Goal: Task Accomplishment & Management: Complete application form

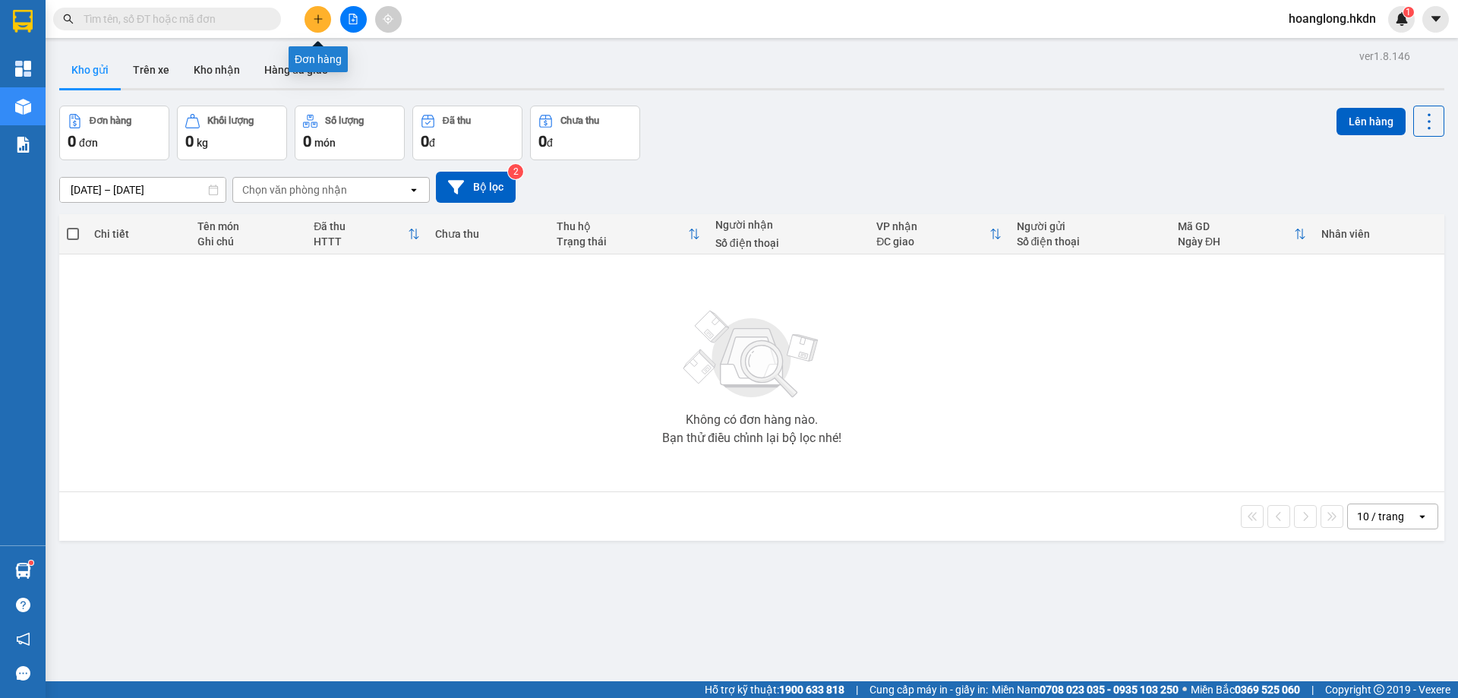
click at [313, 12] on button at bounding box center [317, 19] width 27 height 27
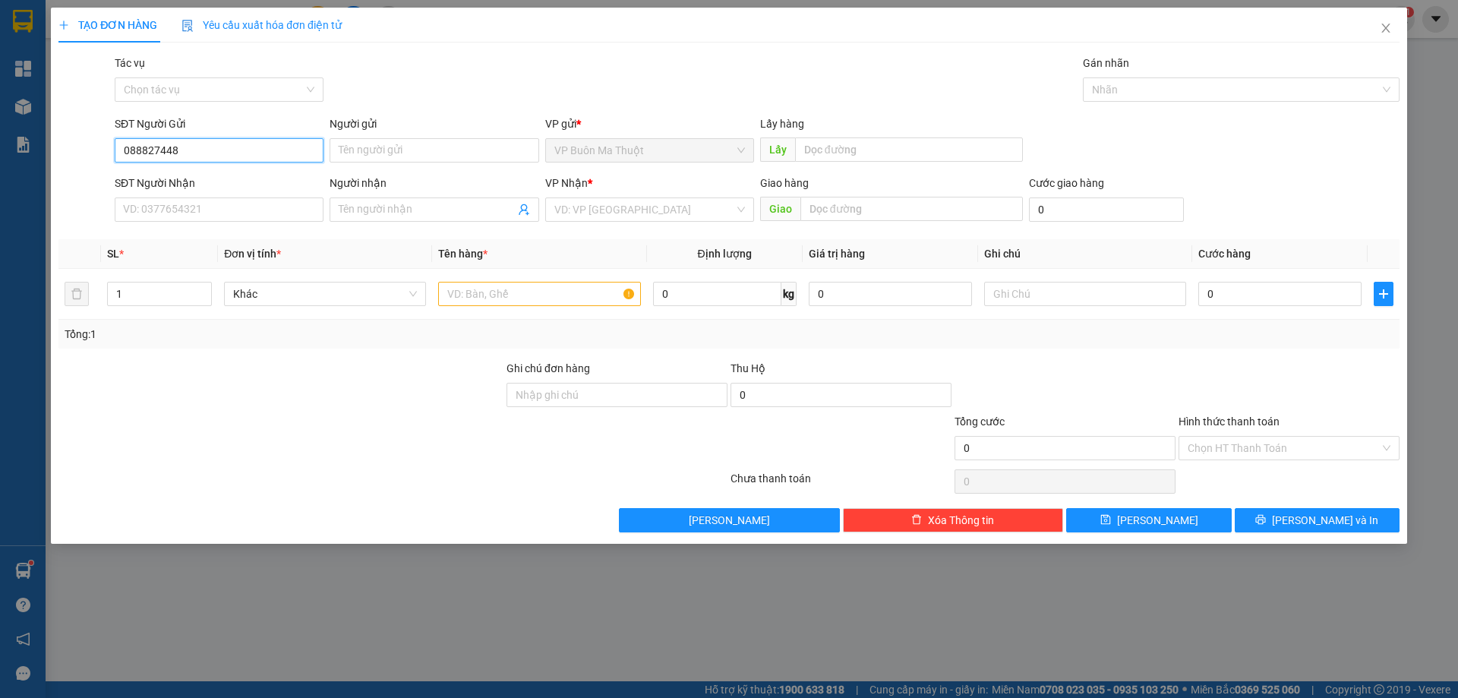
type input "0888274488"
drag, startPoint x: 311, startPoint y: 159, endPoint x: 90, endPoint y: 186, distance: 222.6
click at [90, 186] on form "SĐT Người Gửi 0888274488 Người gửi Tên người gửi VP gửi * VP Buôn Ma Thuột Lấy …" at bounding box center [728, 171] width 1341 height 112
drag, startPoint x: 196, startPoint y: 210, endPoint x: 207, endPoint y: 214, distance: 11.6
click at [197, 214] on div "SĐT Người Nhận VD: 0377654321" at bounding box center [219, 201] width 209 height 53
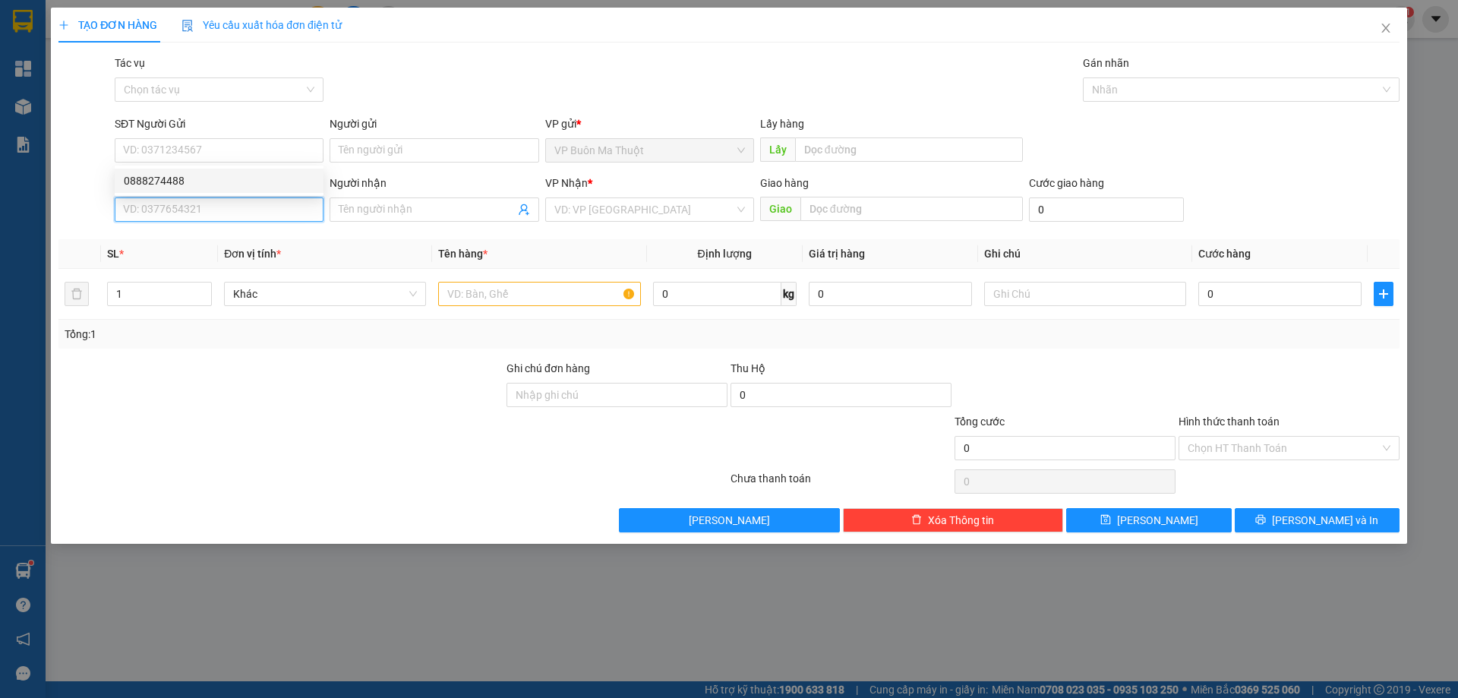
click at [216, 213] on input "SĐT Người Nhận" at bounding box center [219, 209] width 209 height 24
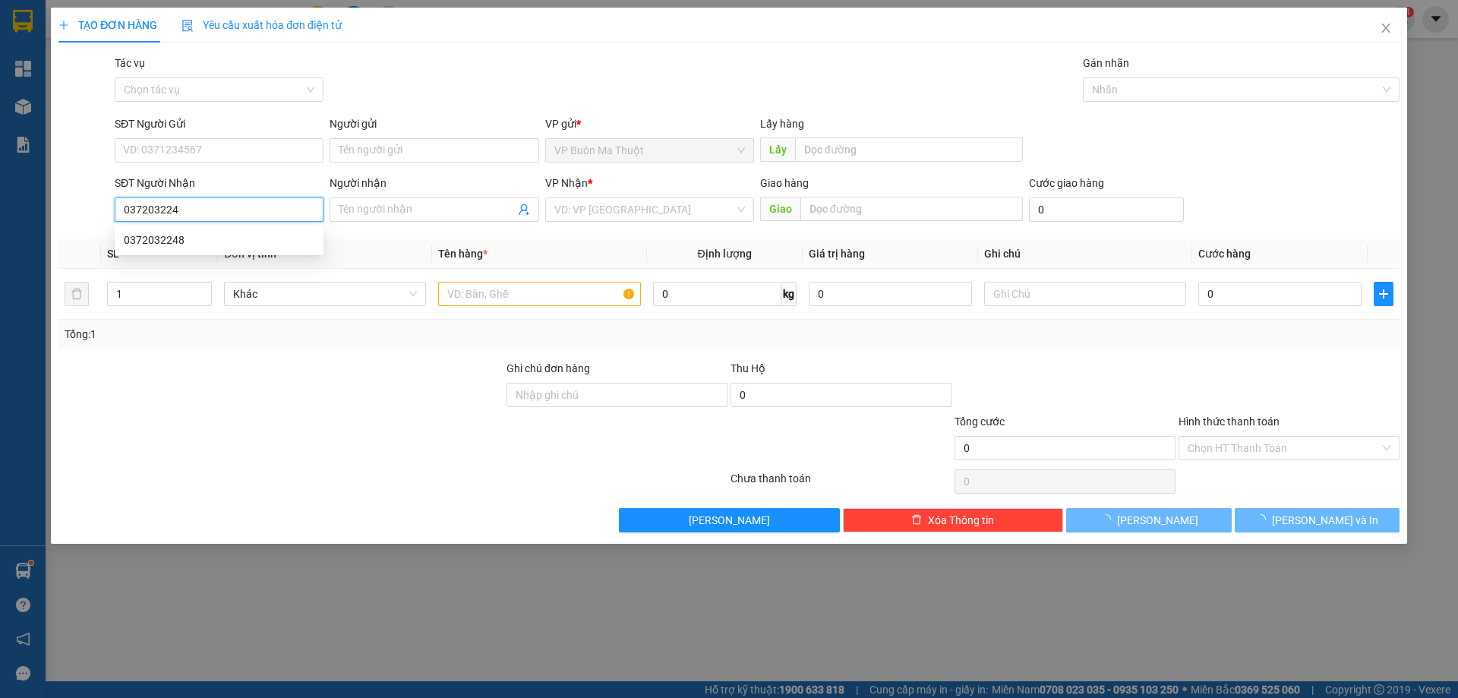
type input "0372032248"
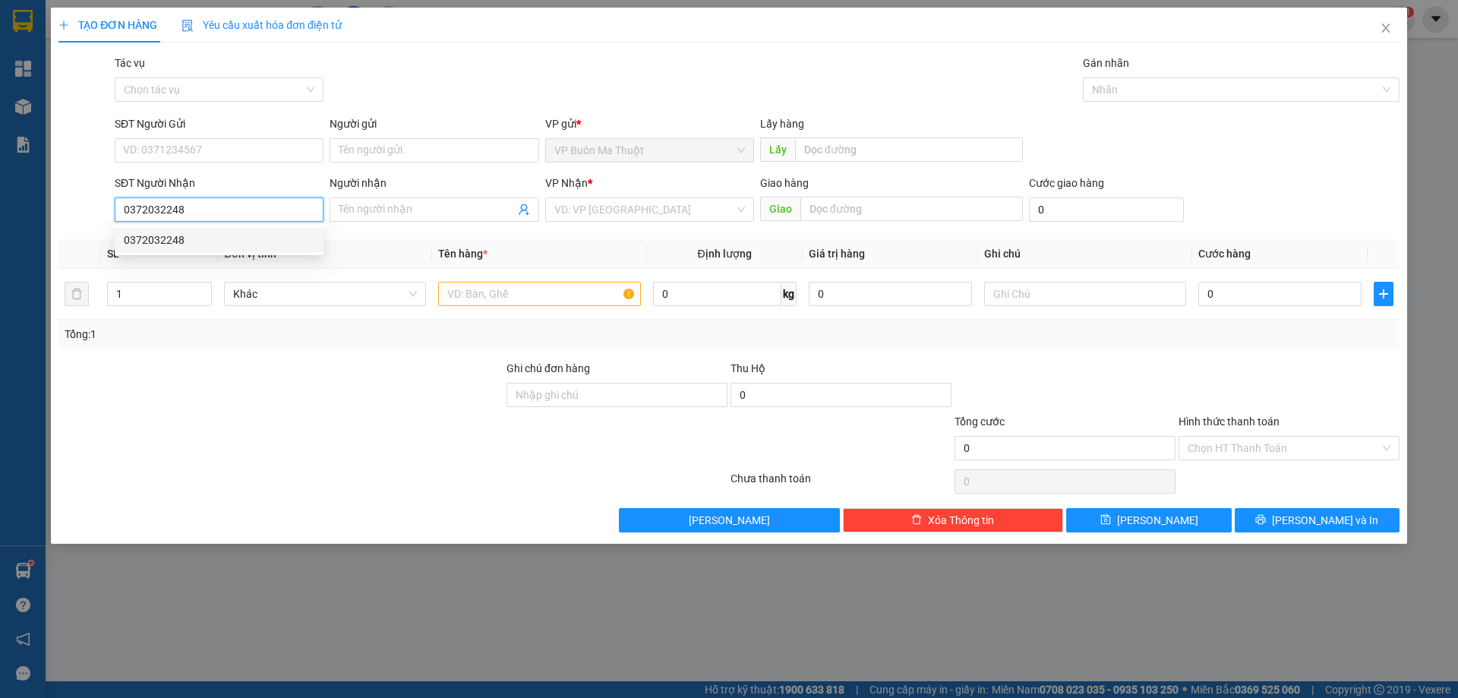
drag, startPoint x: 241, startPoint y: 236, endPoint x: 378, endPoint y: 241, distance: 136.8
click at [244, 238] on div "0372032248" at bounding box center [219, 240] width 191 height 17
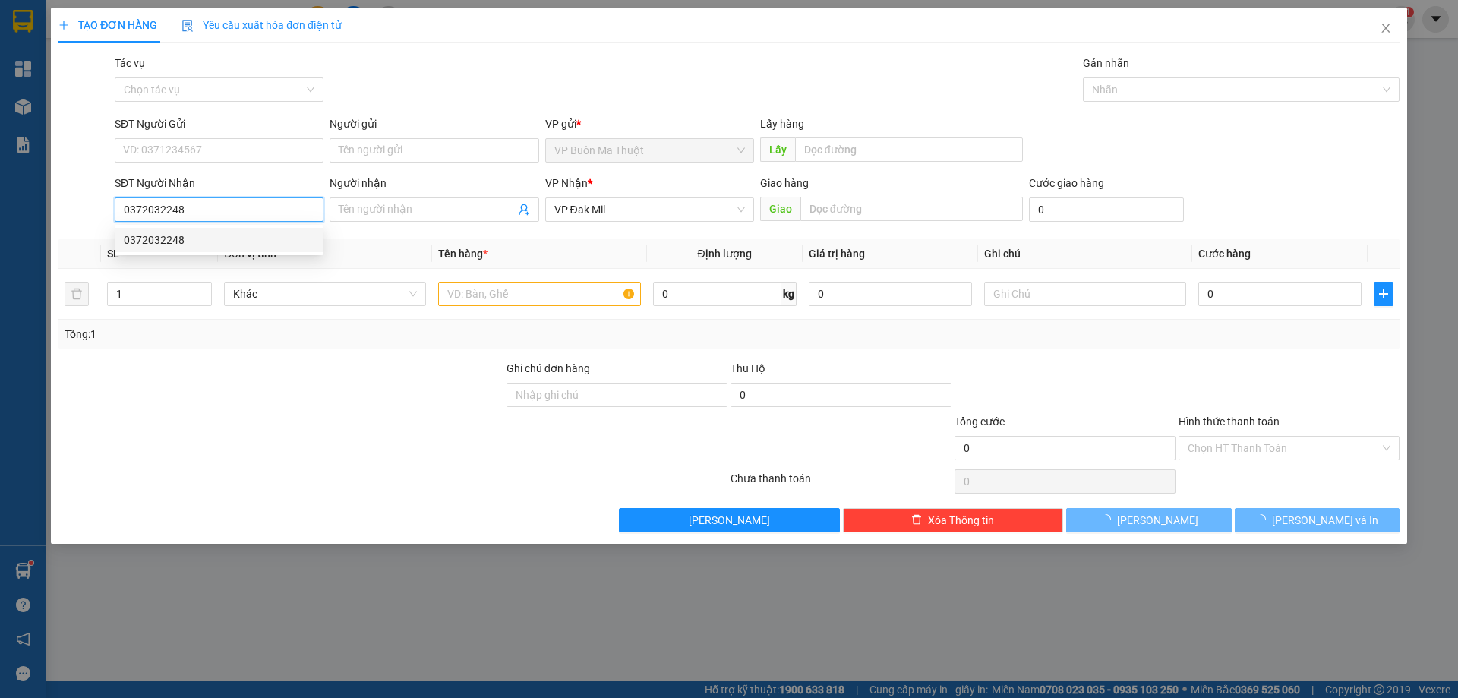
type input "30.000"
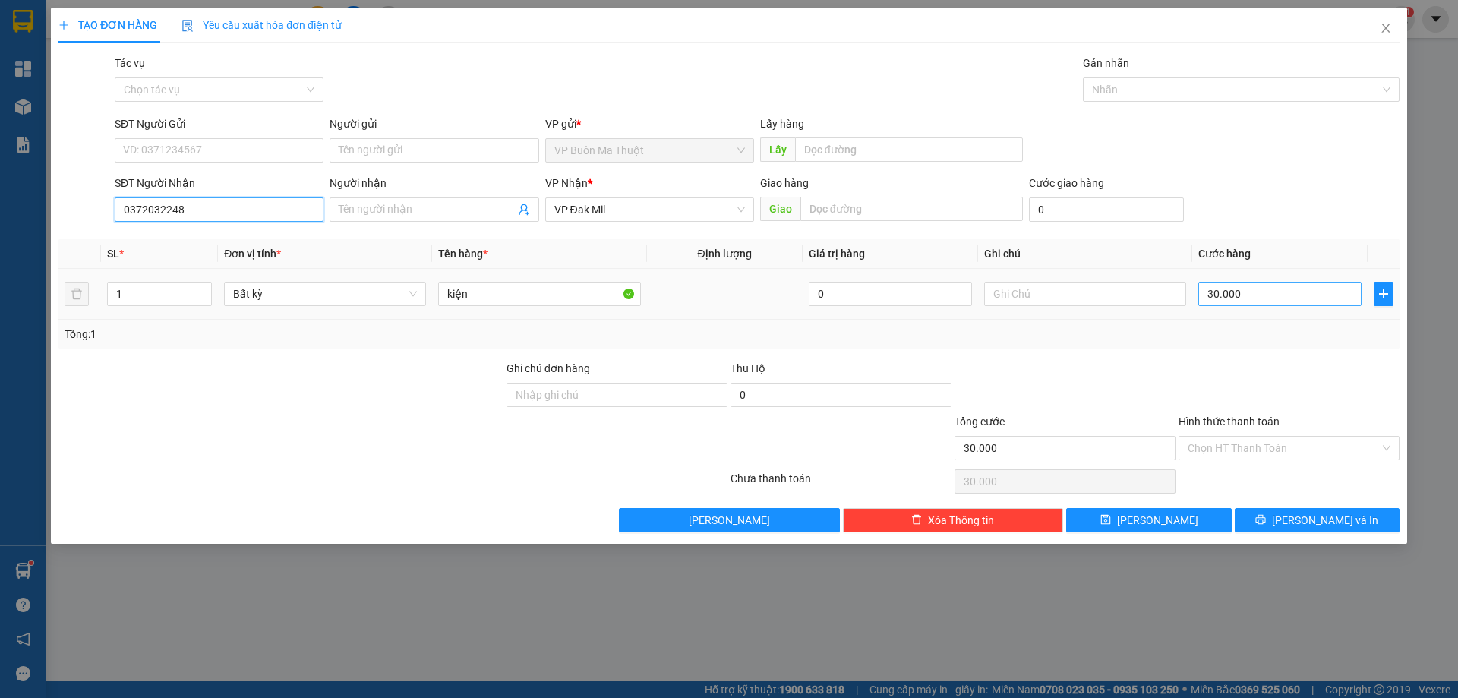
type input "0372032248"
click at [1295, 283] on input "30.000" at bounding box center [1279, 294] width 163 height 24
type input "7"
type input "70"
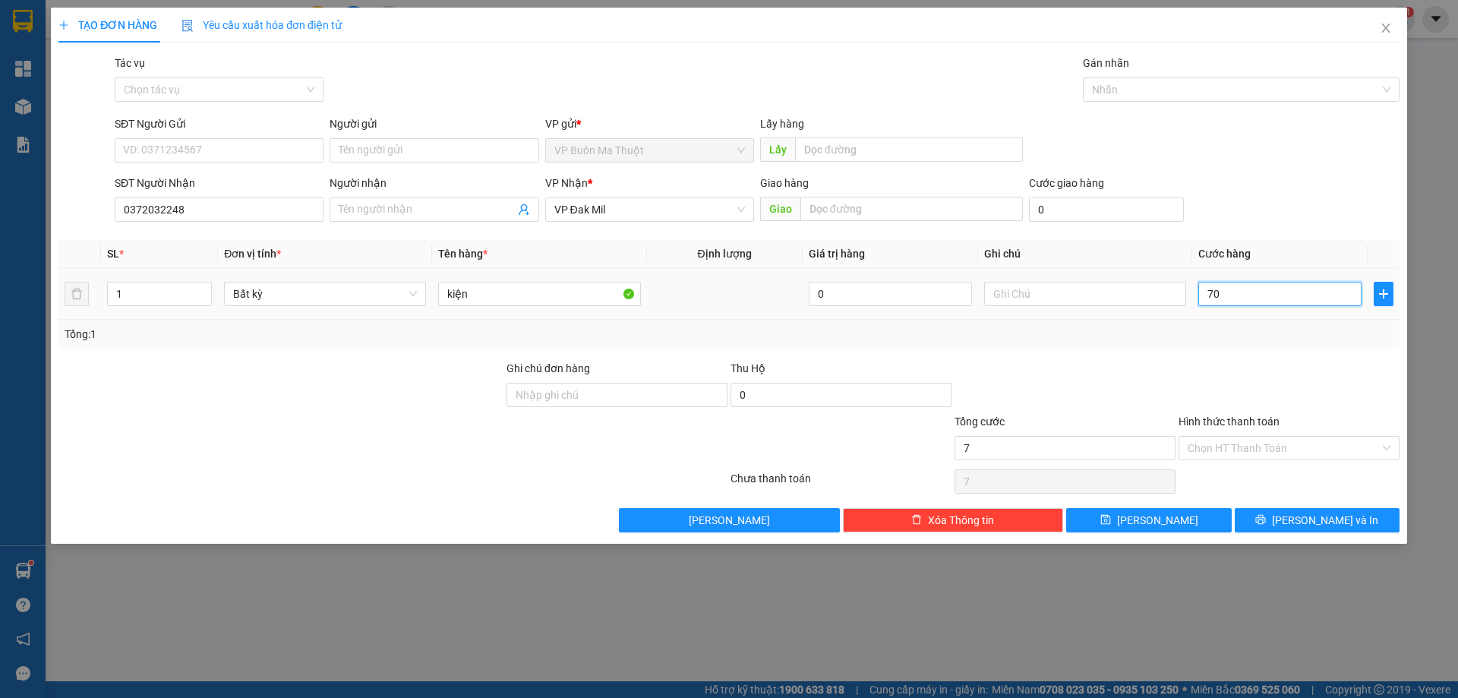
type input "70"
type input "700"
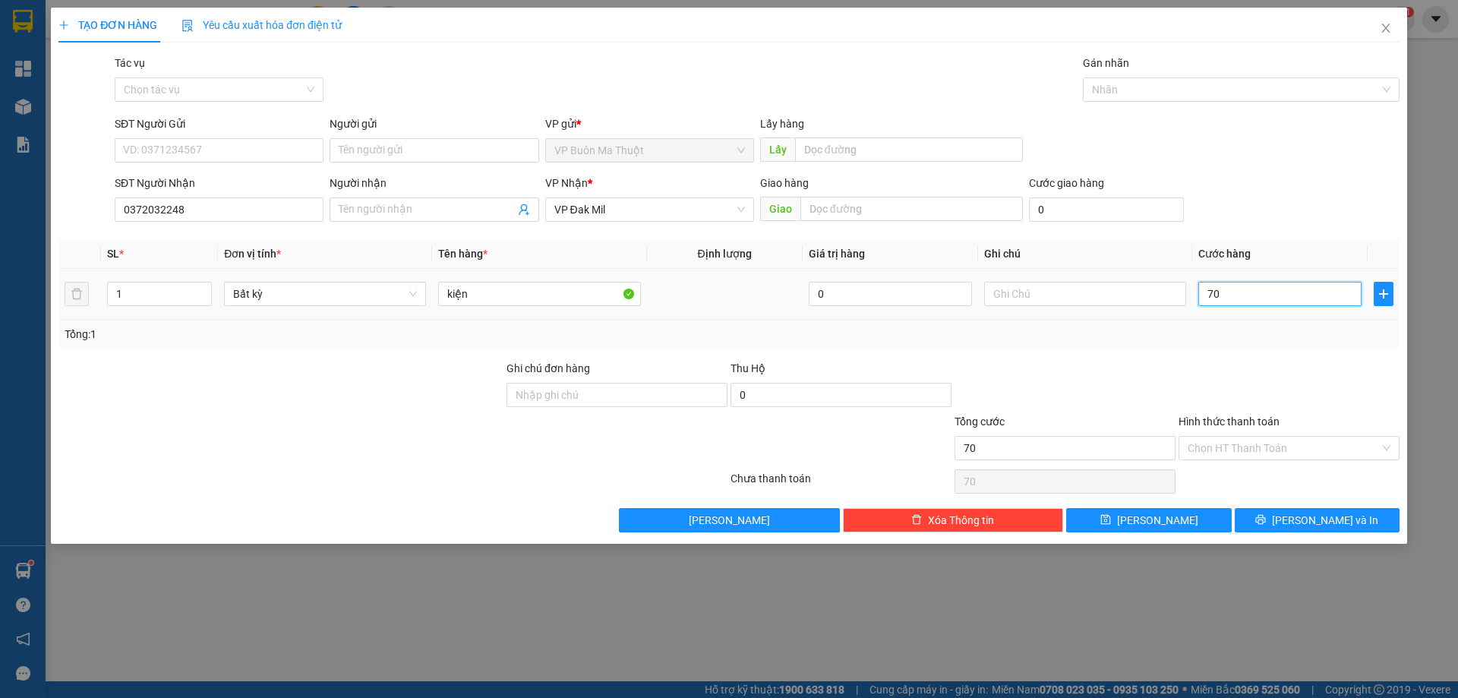
type input "700"
type input "7.000"
type input "70.000"
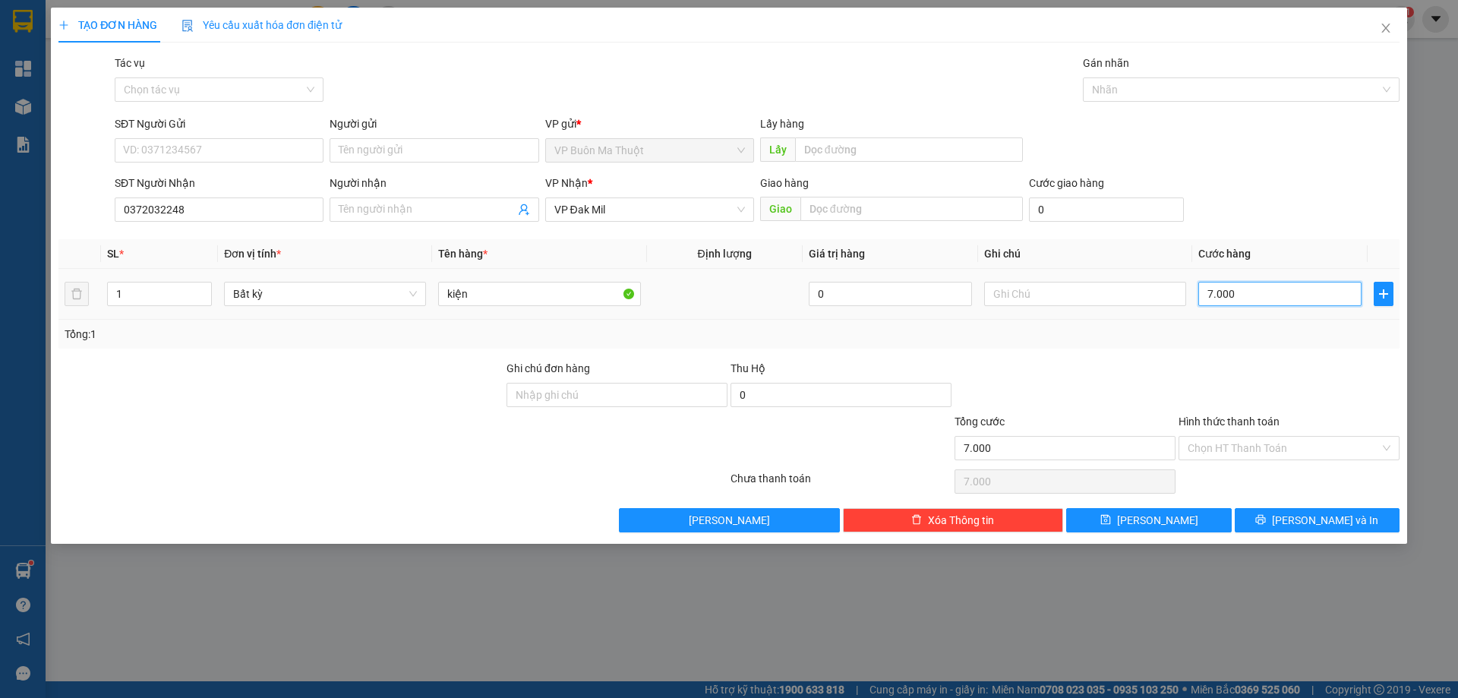
type input "70.000"
drag, startPoint x: 1172, startPoint y: 515, endPoint x: 1167, endPoint y: 521, distance: 8.1
click at [1172, 519] on button "[PERSON_NAME]" at bounding box center [1148, 520] width 165 height 24
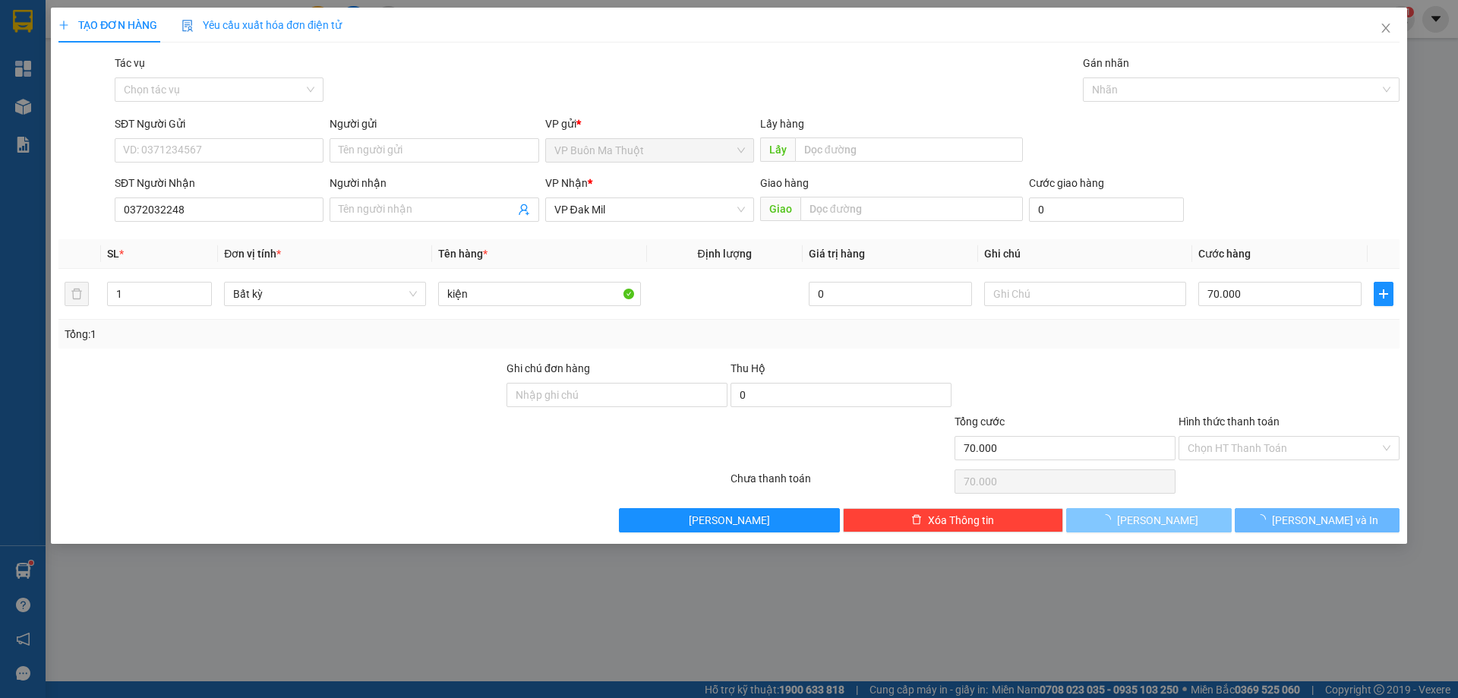
type input "0"
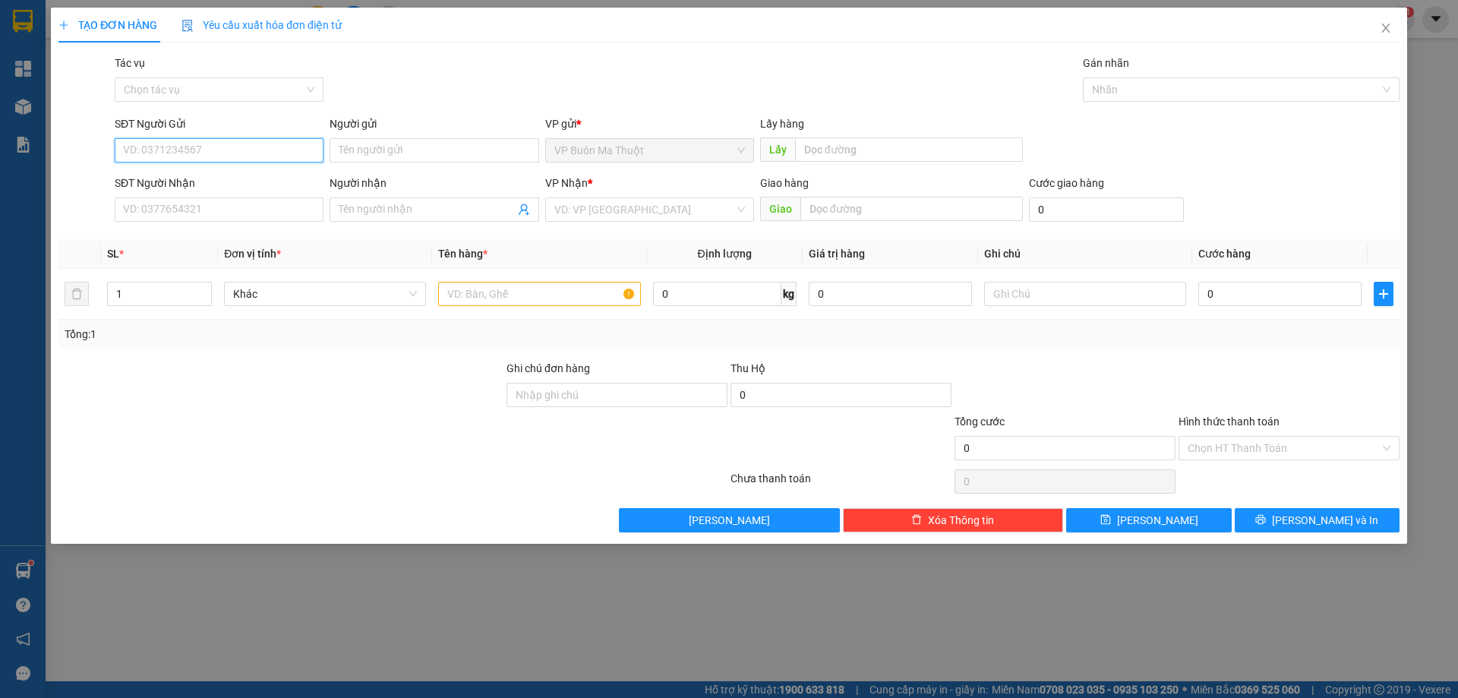
click at [244, 159] on input "SĐT Người Gửi" at bounding box center [219, 150] width 209 height 24
type input "02623818206"
click at [307, 206] on input "SĐT Người Nhận" at bounding box center [219, 209] width 209 height 24
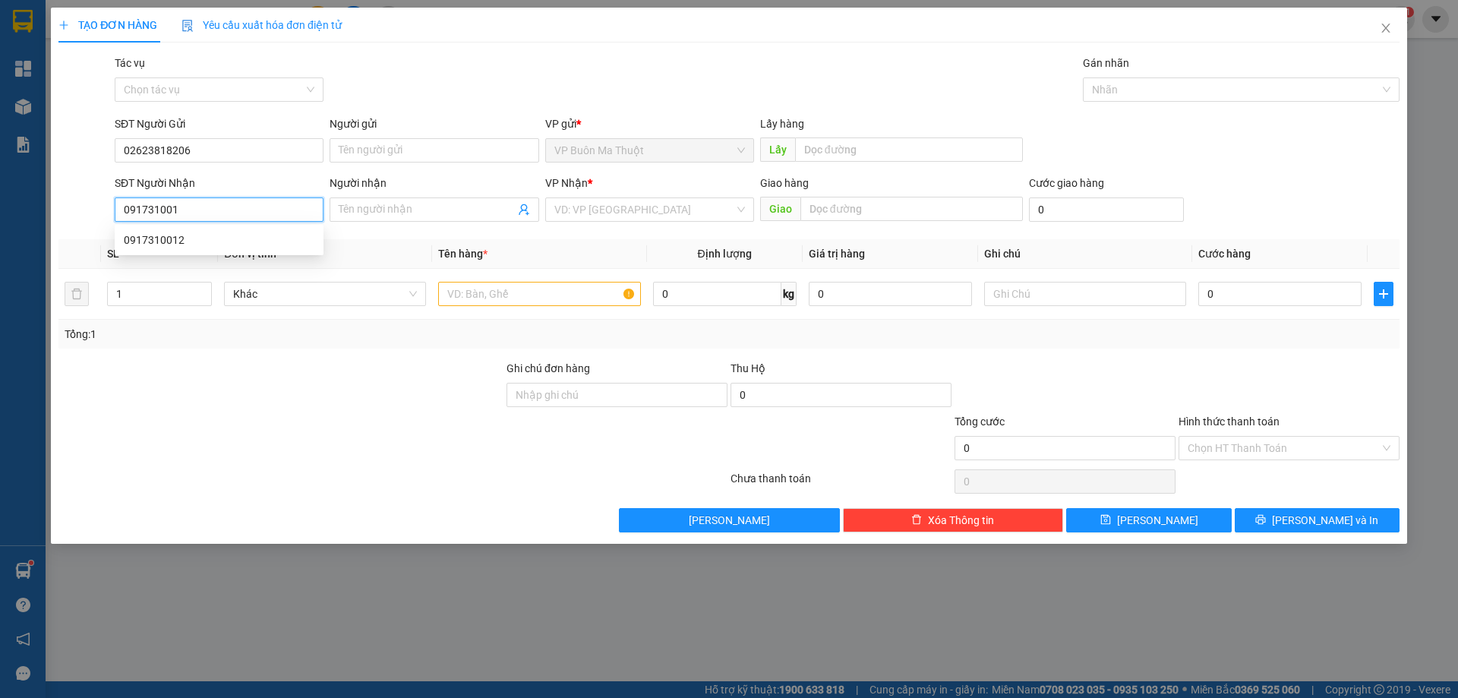
type input "0917310012"
click at [299, 238] on div "0917310012" at bounding box center [219, 240] width 191 height 17
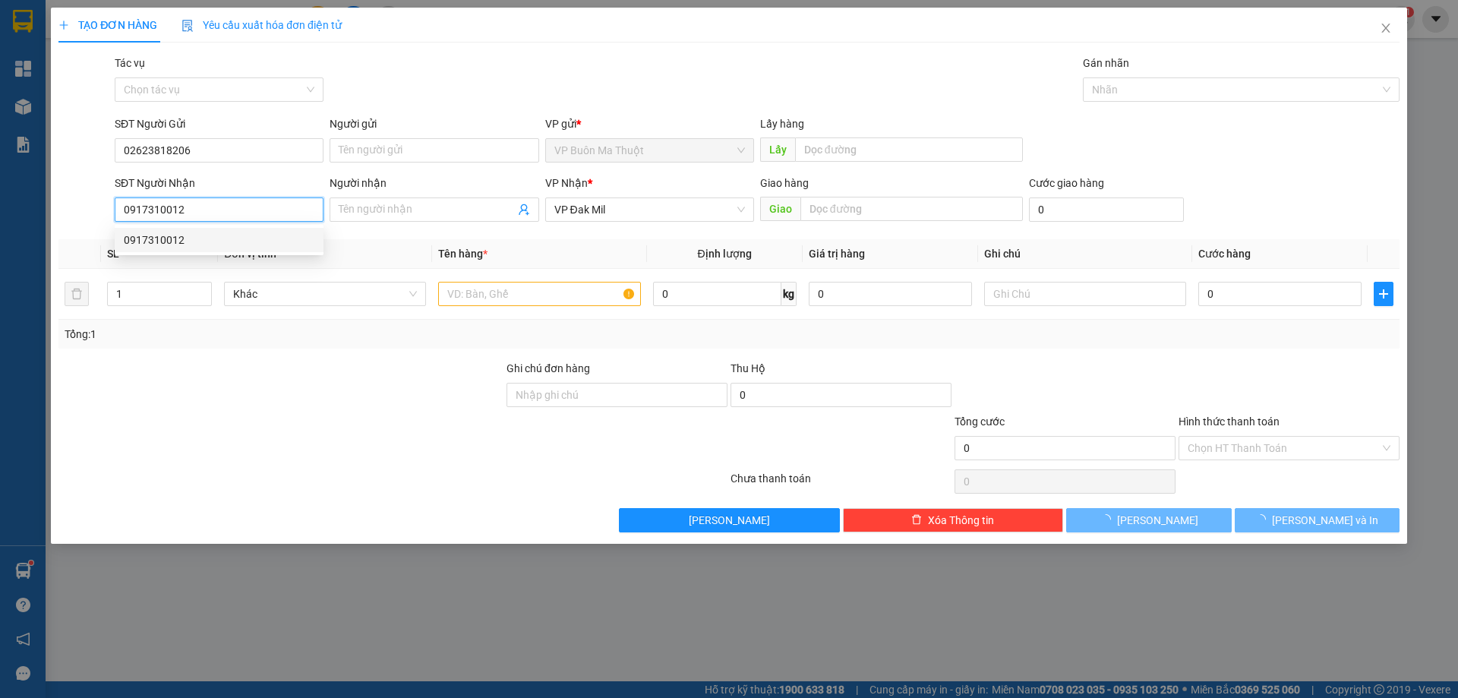
type input "20.000"
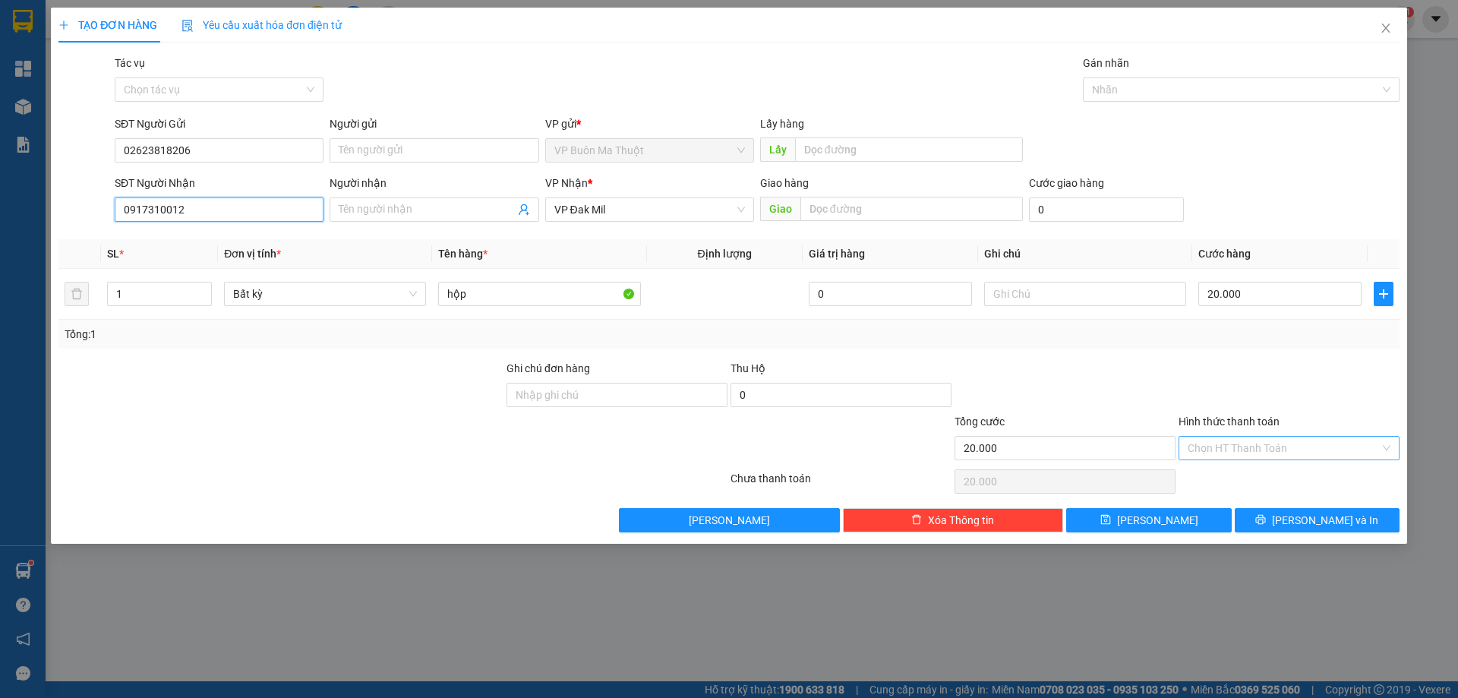
type input "0917310012"
drag, startPoint x: 1325, startPoint y: 446, endPoint x: 1304, endPoint y: 481, distance: 40.5
click at [1321, 453] on input "Hình thức thanh toán" at bounding box center [1284, 448] width 192 height 23
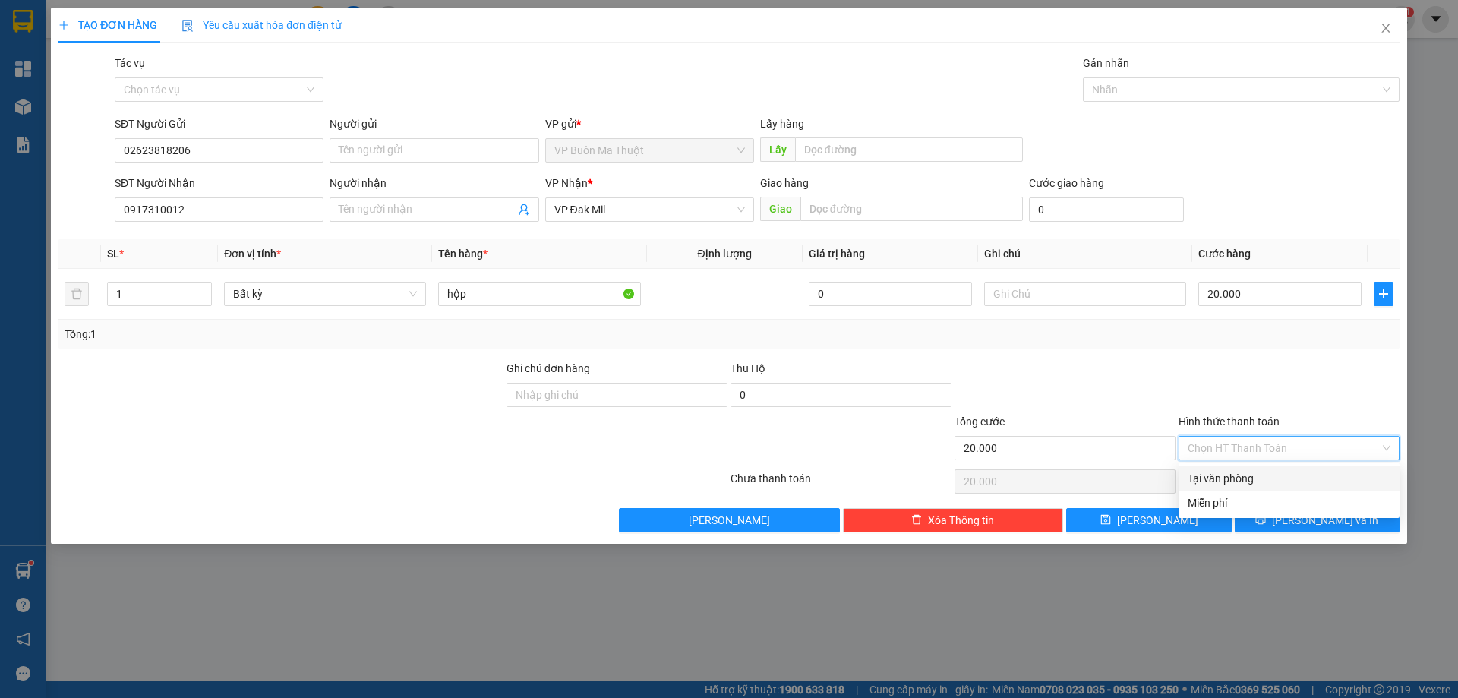
click at [1298, 478] on div "Tại văn phòng" at bounding box center [1289, 478] width 203 height 17
type input "0"
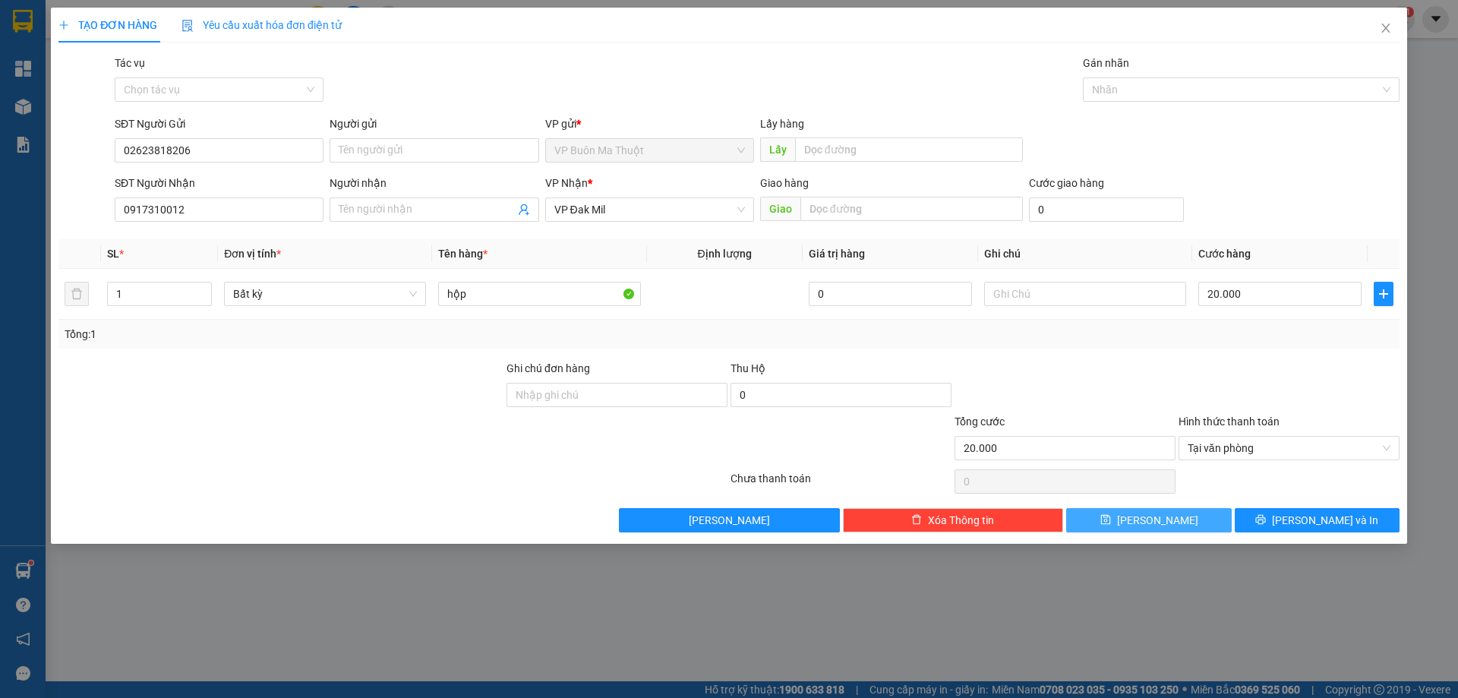
drag, startPoint x: 1140, startPoint y: 516, endPoint x: 1142, endPoint y: 503, distance: 13.9
click at [1111, 517] on icon "save" at bounding box center [1105, 519] width 11 height 11
type input "0"
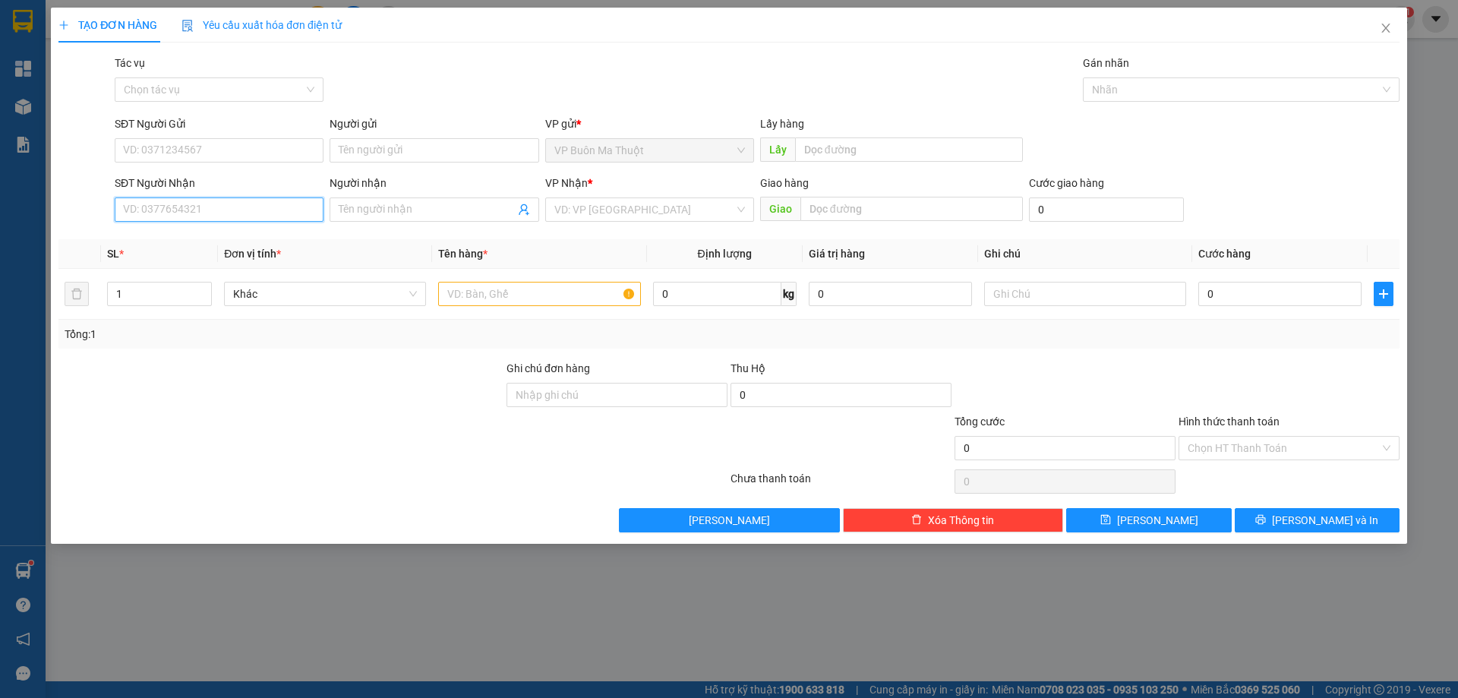
drag, startPoint x: 229, startPoint y: 201, endPoint x: 237, endPoint y: 203, distance: 7.7
click at [233, 203] on input "SĐT Người Nhận" at bounding box center [219, 209] width 209 height 24
type input "0948215657"
click at [306, 241] on div "0948215657" at bounding box center [219, 240] width 191 height 17
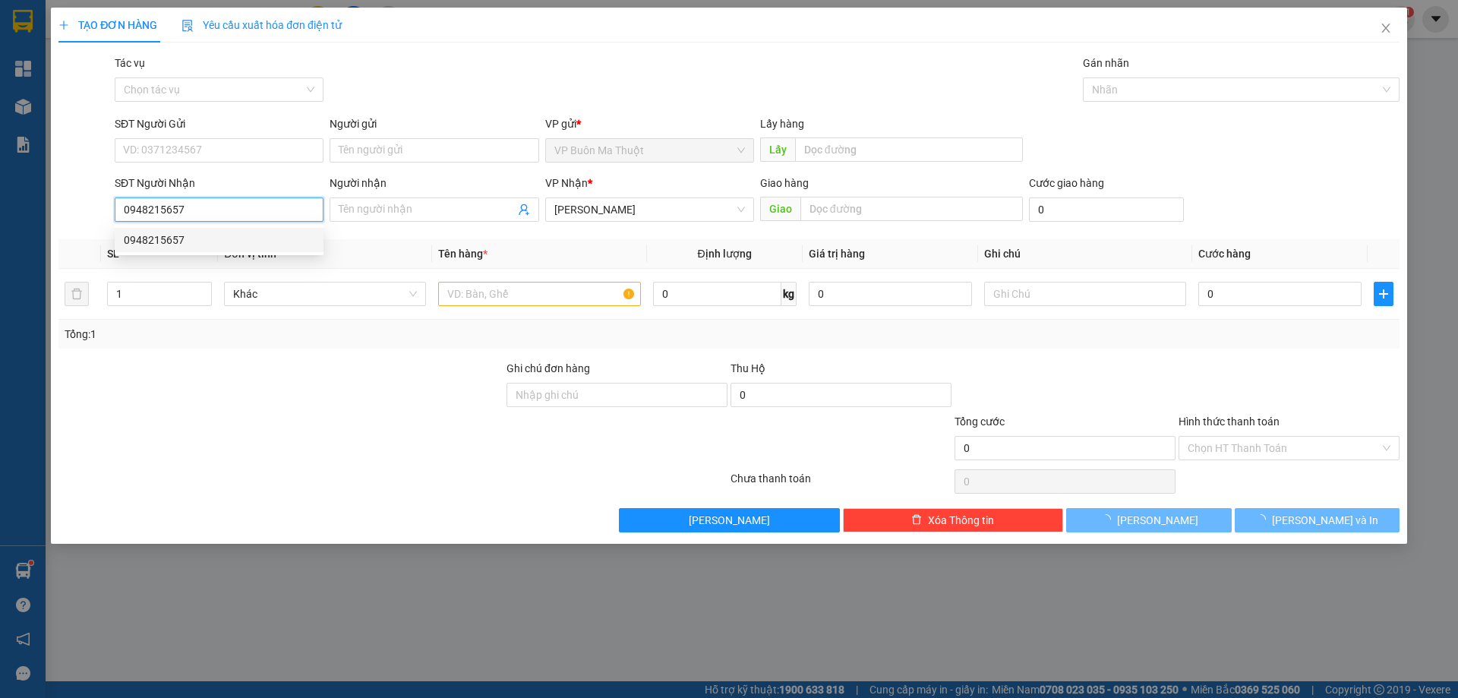
type input "30.000"
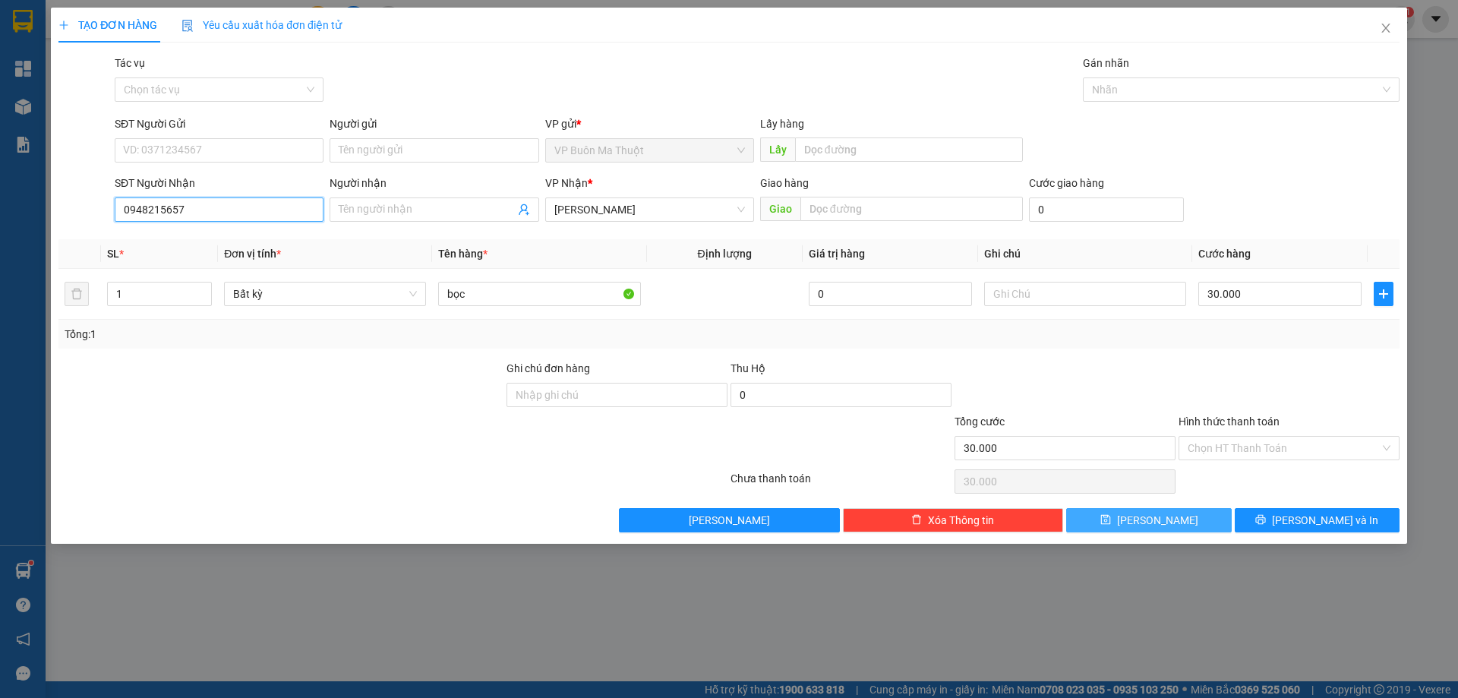
type input "0948215657"
click at [1166, 515] on button "[PERSON_NAME]" at bounding box center [1148, 520] width 165 height 24
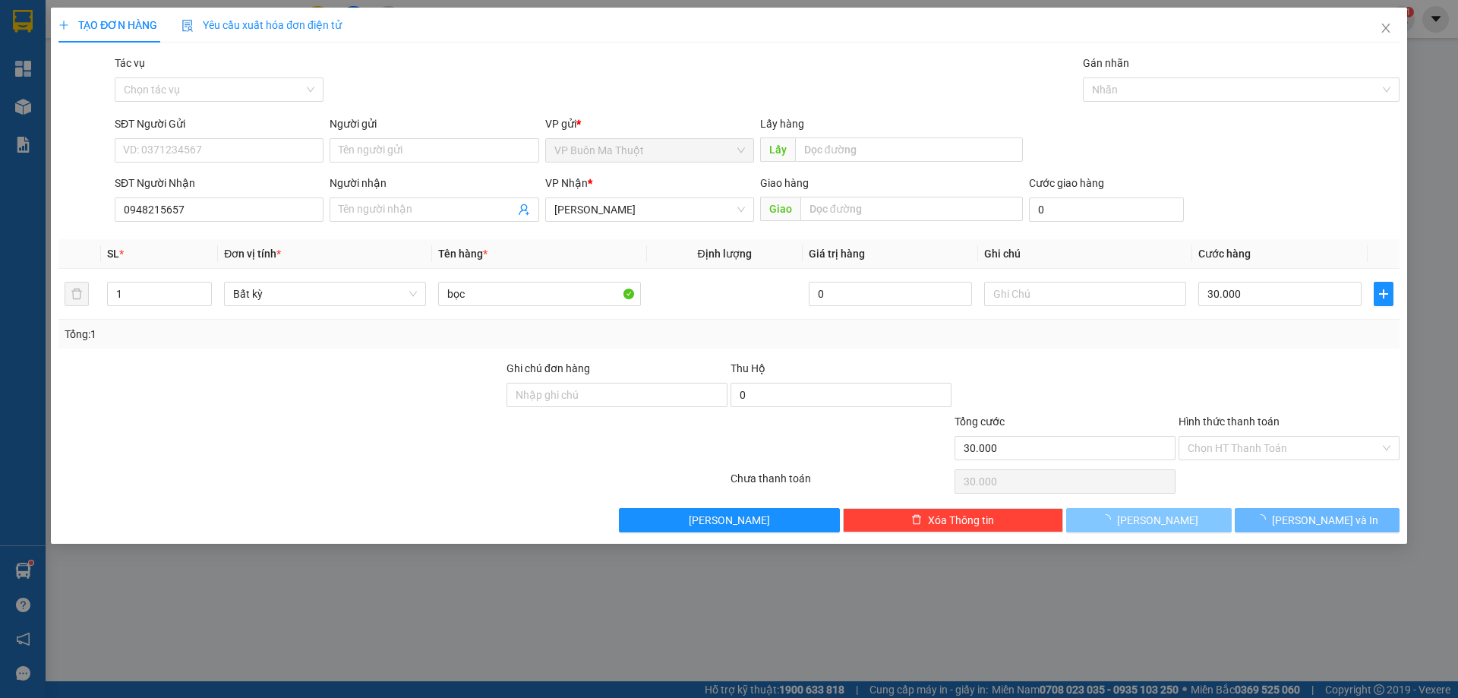
type input "0"
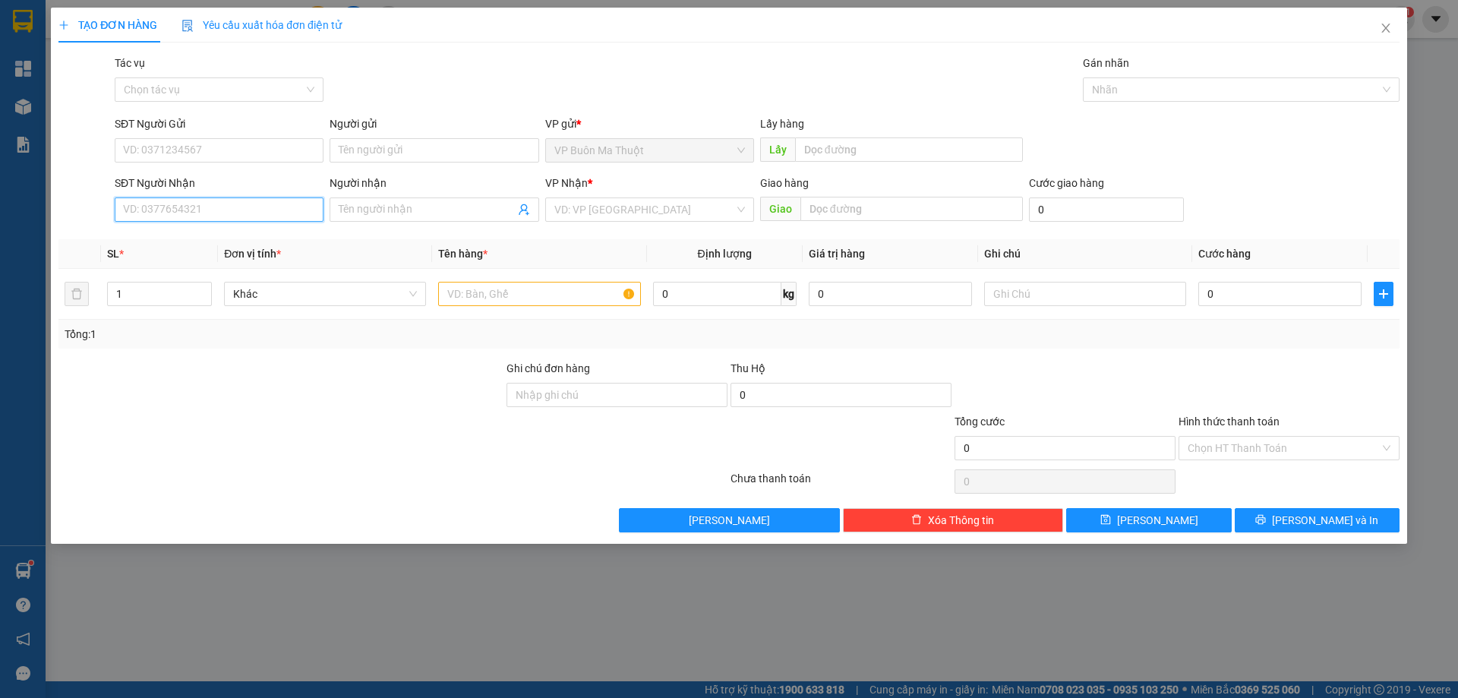
click at [249, 201] on input "SĐT Người Nhận" at bounding box center [219, 209] width 209 height 24
type input "0857597987"
click at [270, 241] on div "0857597987 - [GEOGRAPHIC_DATA]" at bounding box center [219, 240] width 191 height 17
type input "[PERSON_NAME]"
type input "40.000"
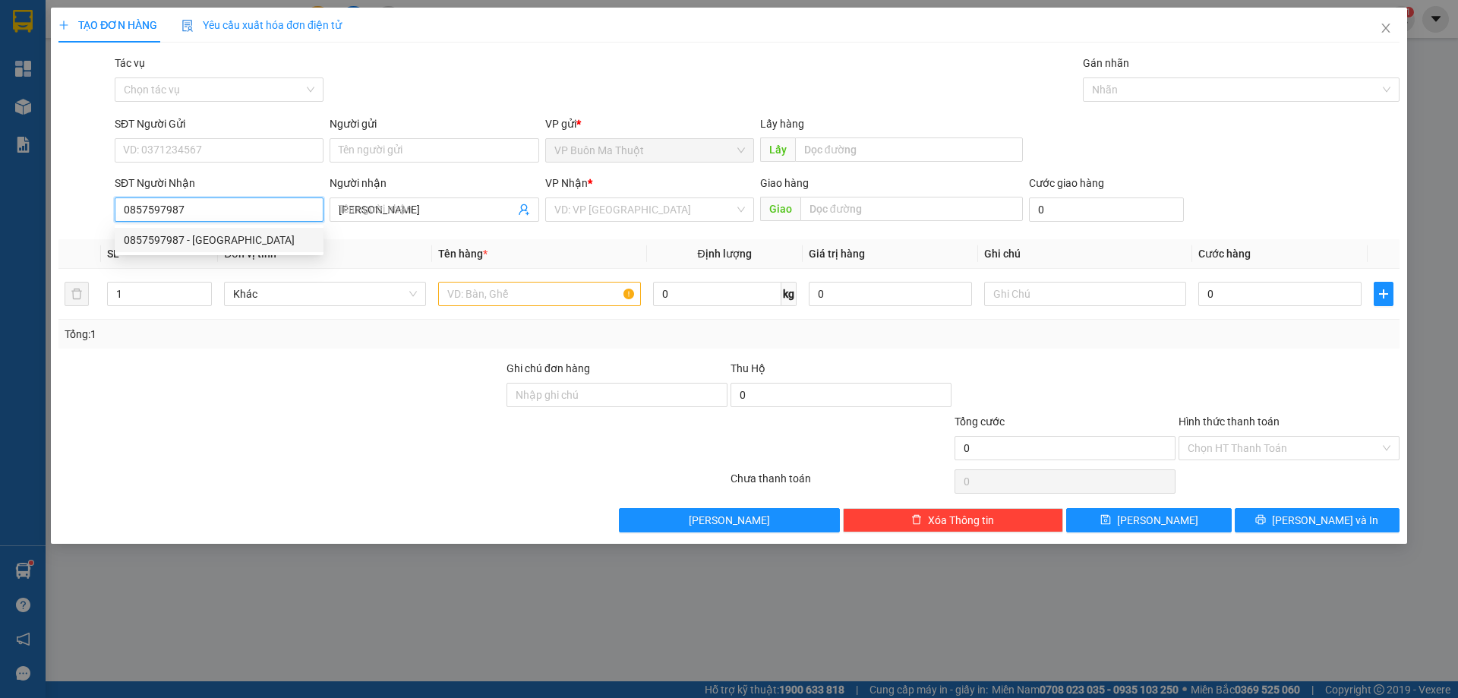
type input "40.000"
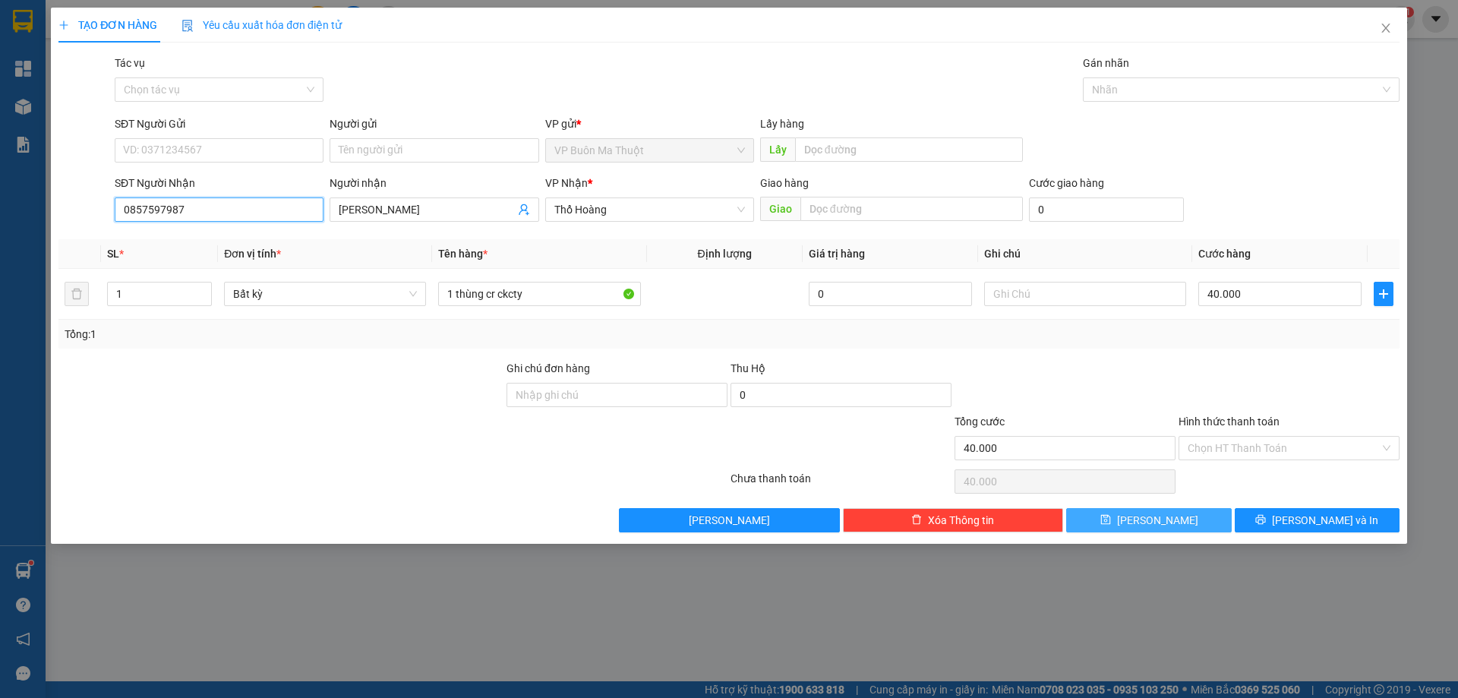
type input "0857597987"
drag, startPoint x: 1203, startPoint y: 525, endPoint x: 1187, endPoint y: 499, distance: 31.0
click at [1201, 528] on button "[PERSON_NAME]" at bounding box center [1148, 520] width 165 height 24
type input "0"
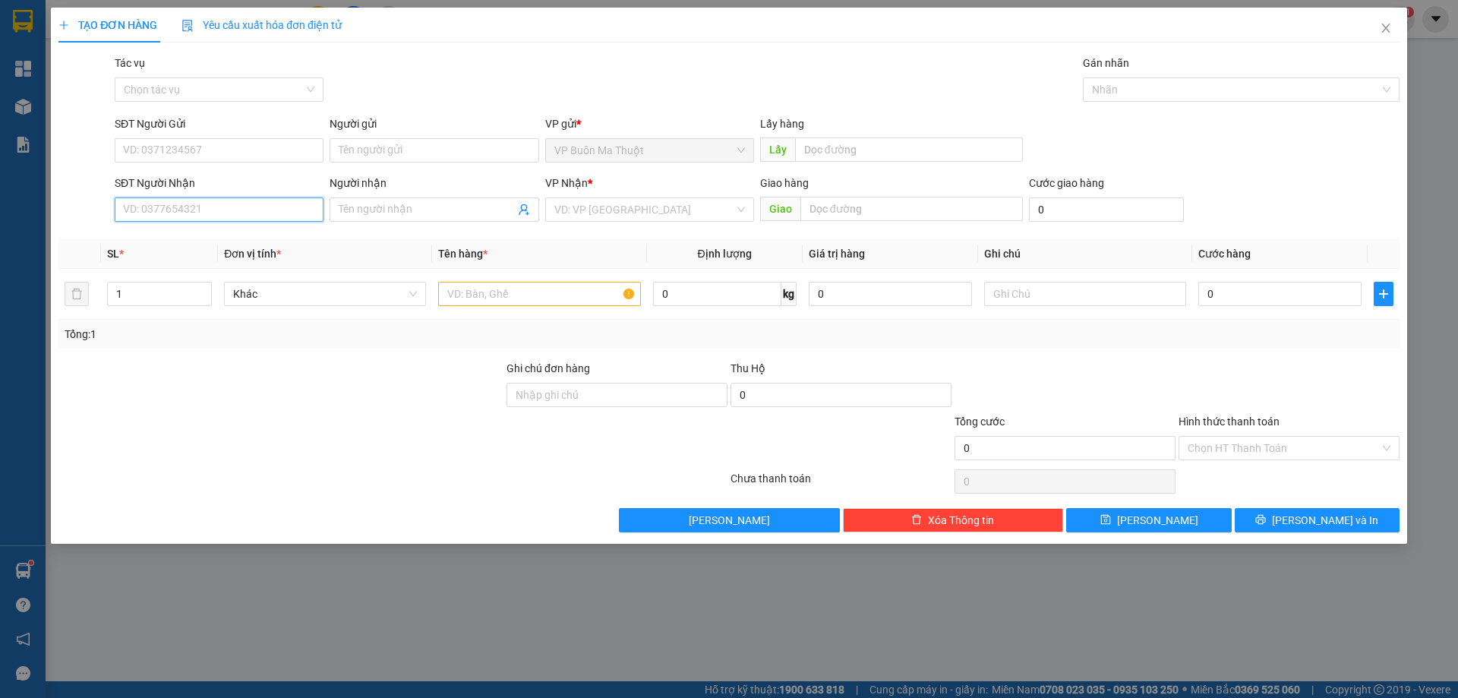
click at [274, 206] on input "SĐT Người Nhận" at bounding box center [219, 209] width 209 height 24
type input "0986480708"
click at [537, 301] on input "text" at bounding box center [539, 294] width 202 height 24
type input "hs"
click at [721, 207] on input "search" at bounding box center [644, 209] width 180 height 23
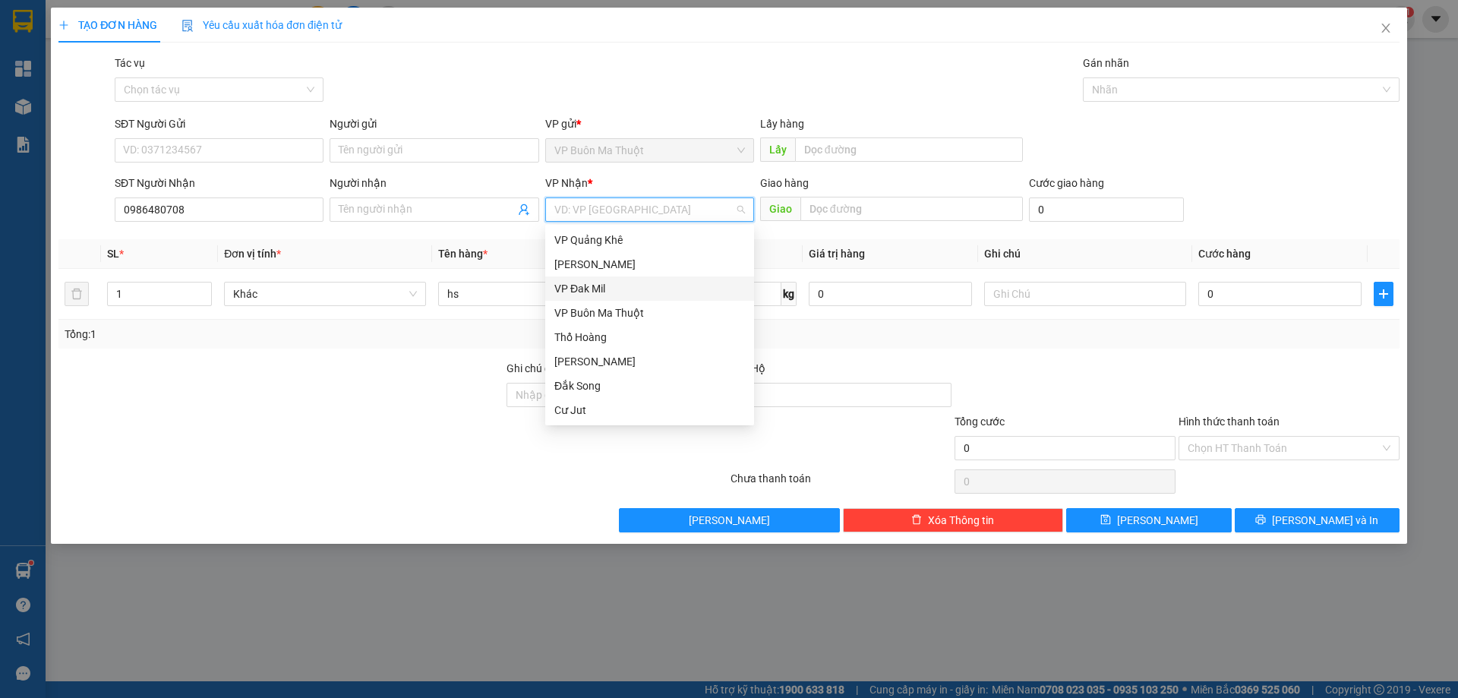
click at [639, 291] on div "VP Đak Mil" at bounding box center [649, 288] width 191 height 17
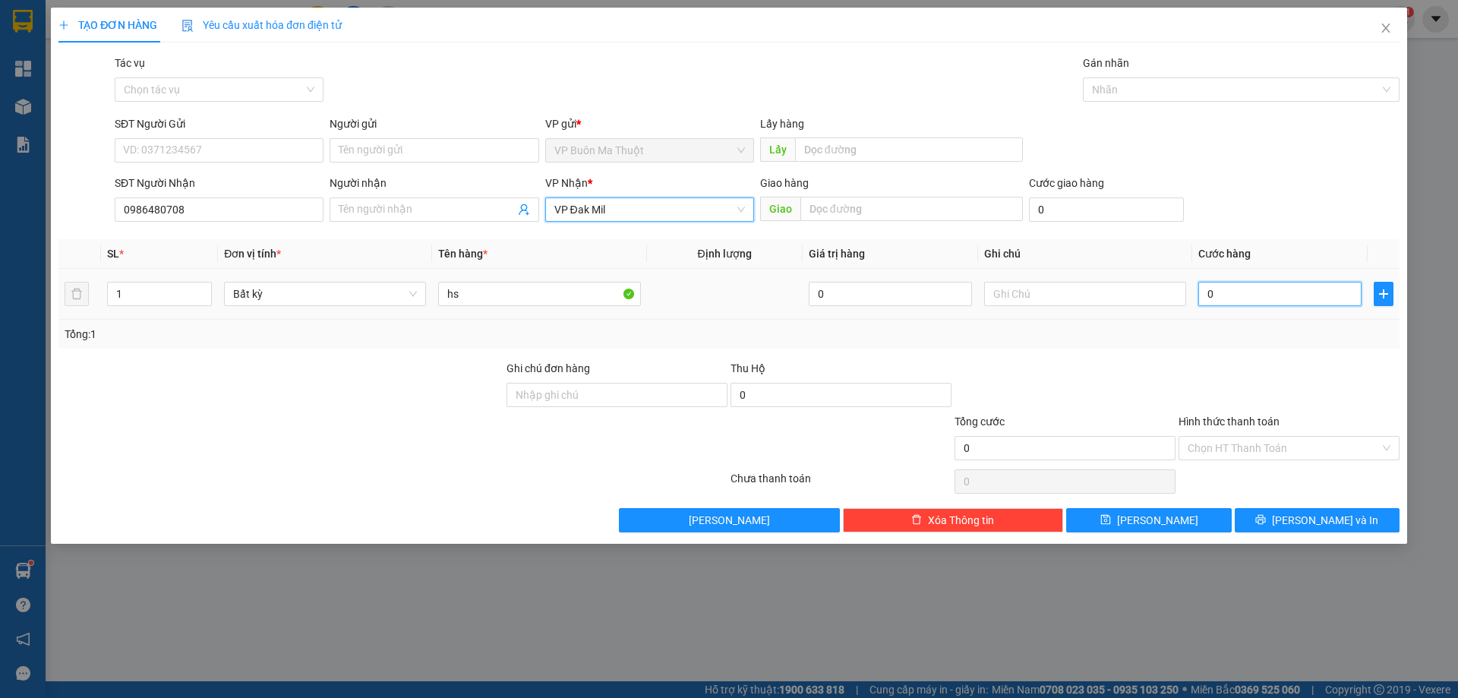
click at [1259, 297] on input "0" at bounding box center [1279, 294] width 163 height 24
type input "3"
type input "30"
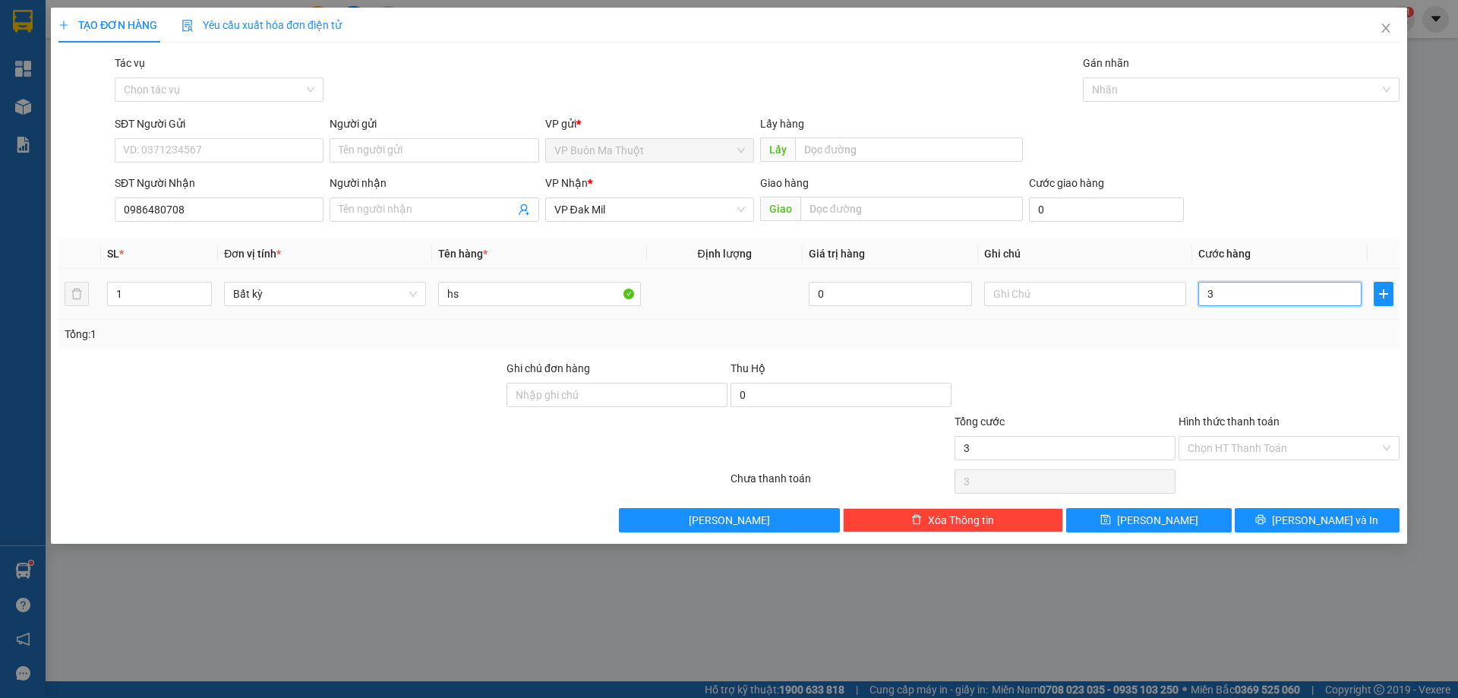
type input "30"
type input "300"
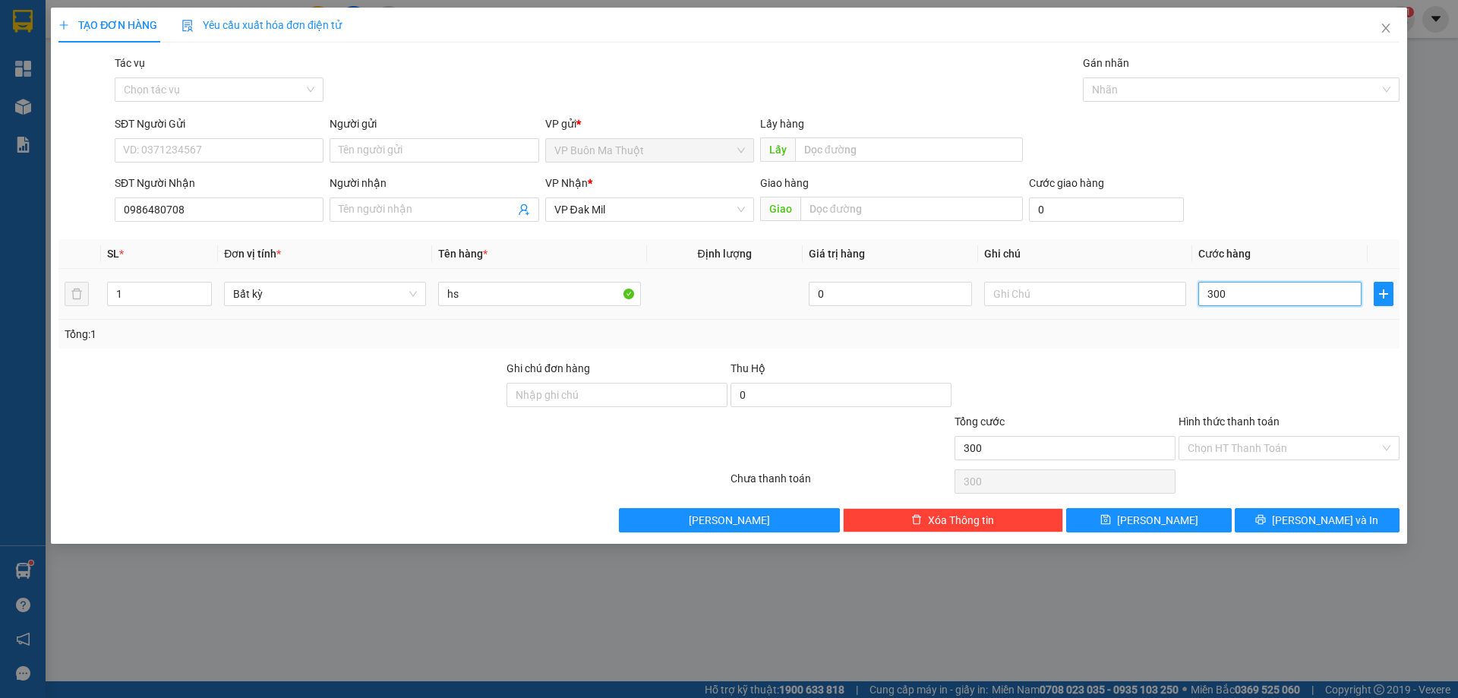
type input "3.000"
type input "30.000"
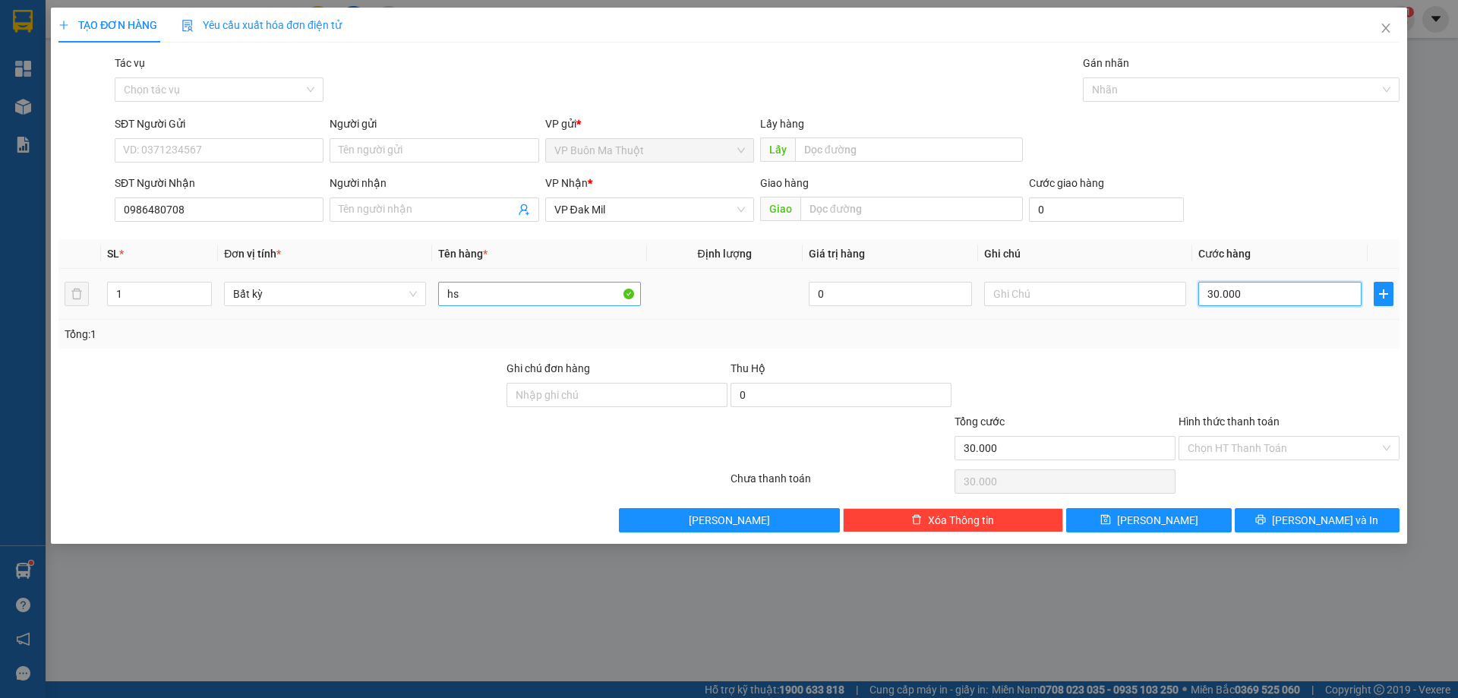
type input "30.000"
click at [554, 287] on input "hs" at bounding box center [539, 294] width 202 height 24
type input "hs cr"
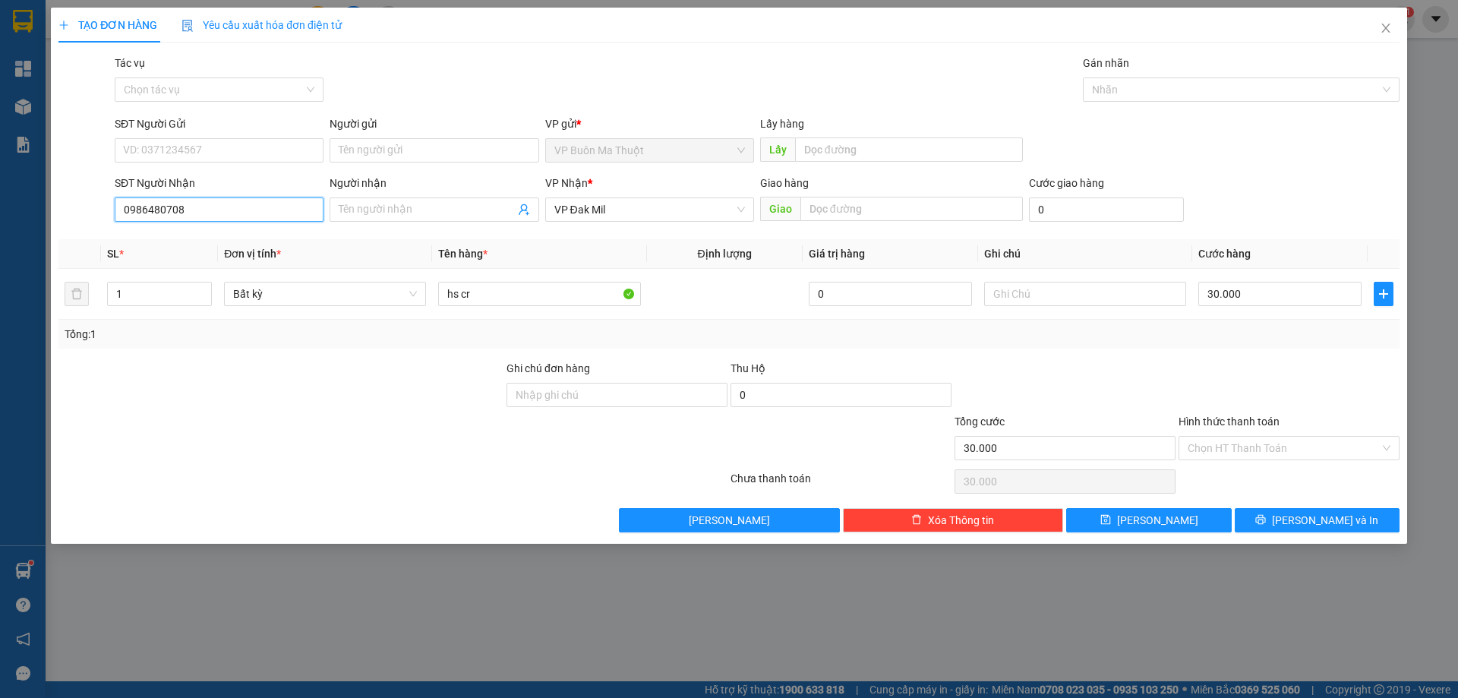
click at [311, 211] on input "0986480708" at bounding box center [219, 209] width 209 height 24
click at [1278, 442] on input "Hình thức thanh toán" at bounding box center [1284, 448] width 192 height 23
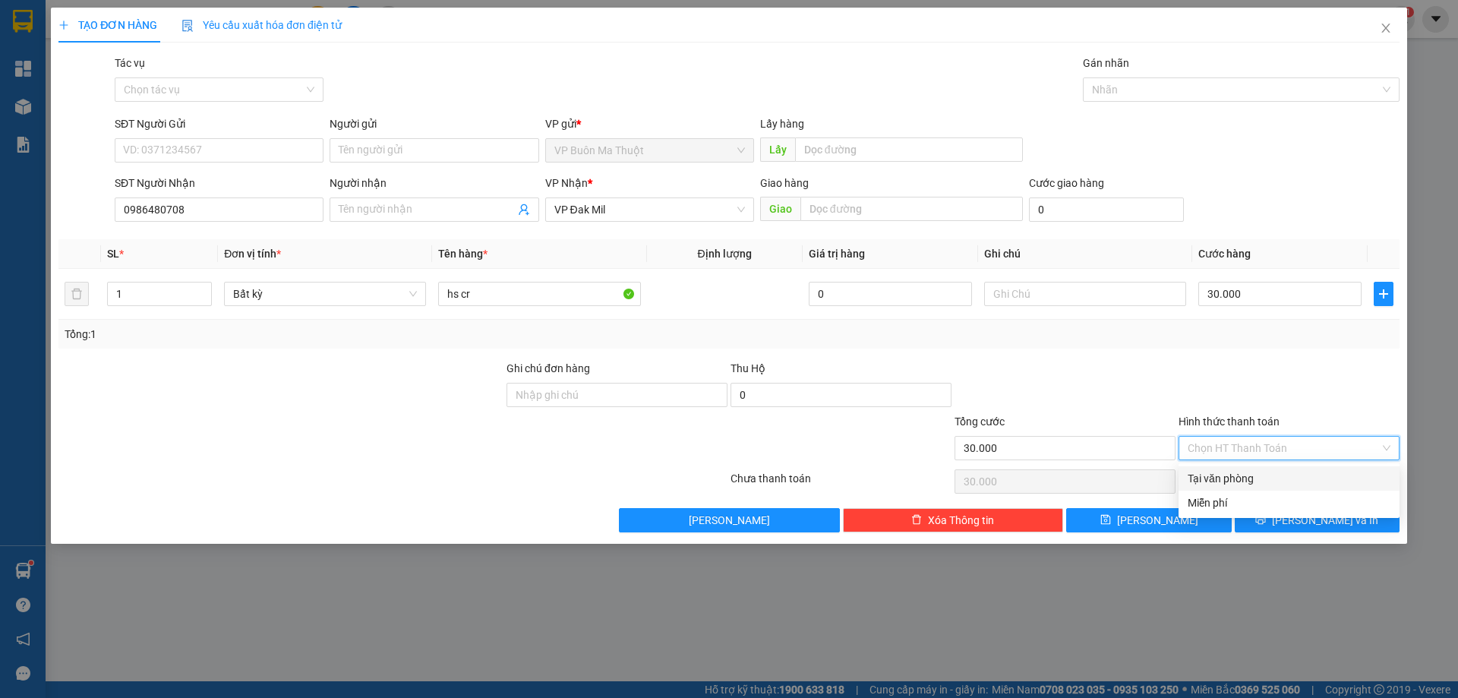
click at [1270, 470] on div "Tại văn phòng" at bounding box center [1288, 478] width 221 height 24
type input "0"
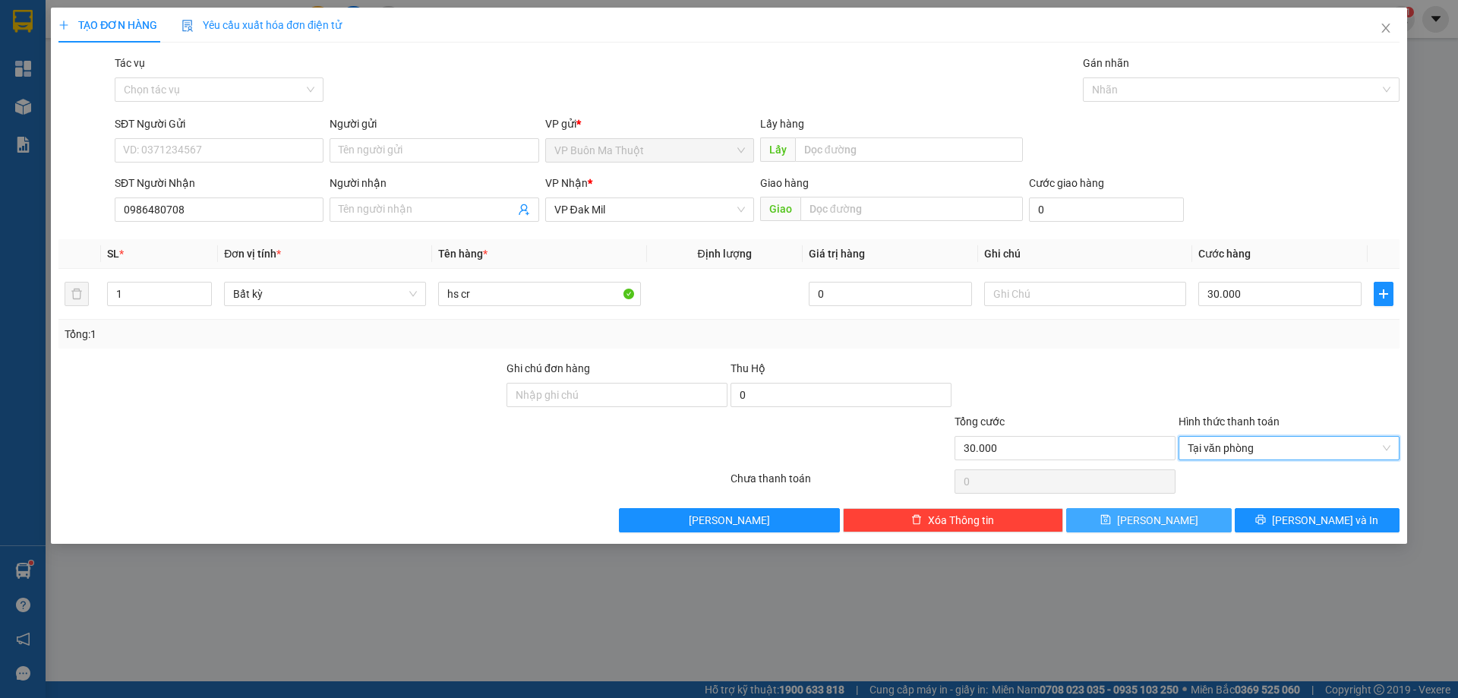
click at [1197, 517] on button "[PERSON_NAME]" at bounding box center [1148, 520] width 165 height 24
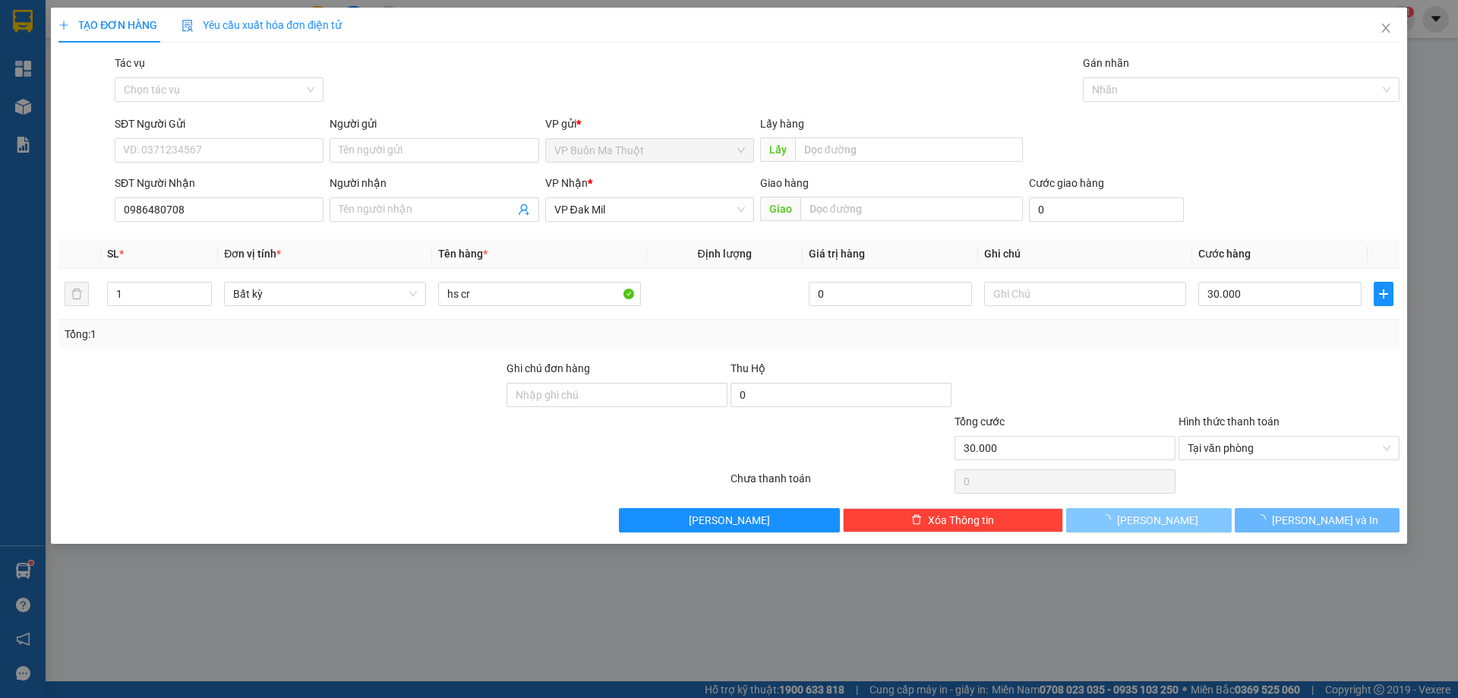
type input "0"
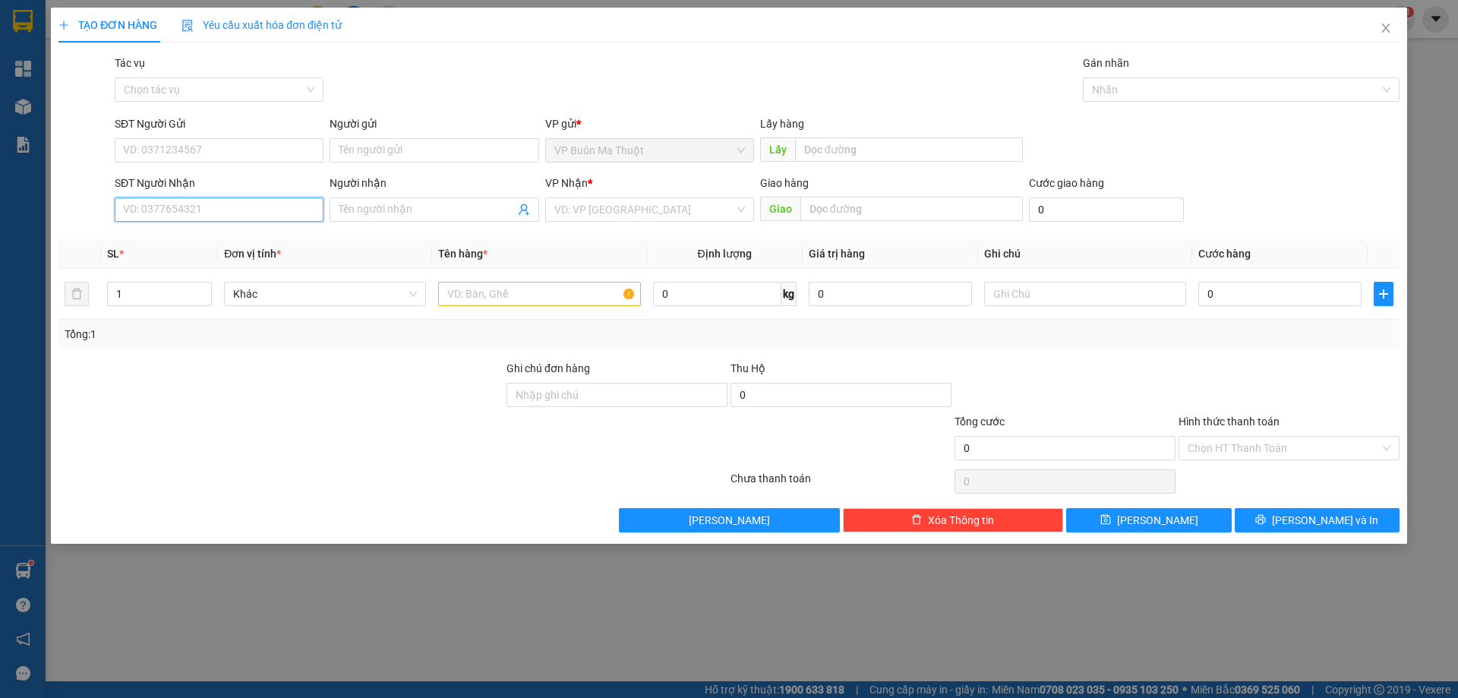
click at [254, 207] on input "SĐT Người Nhận" at bounding box center [219, 209] width 209 height 24
type input "0938834845"
click at [286, 242] on div "0938834845 - vinh an" at bounding box center [219, 240] width 191 height 17
type input "vinh an"
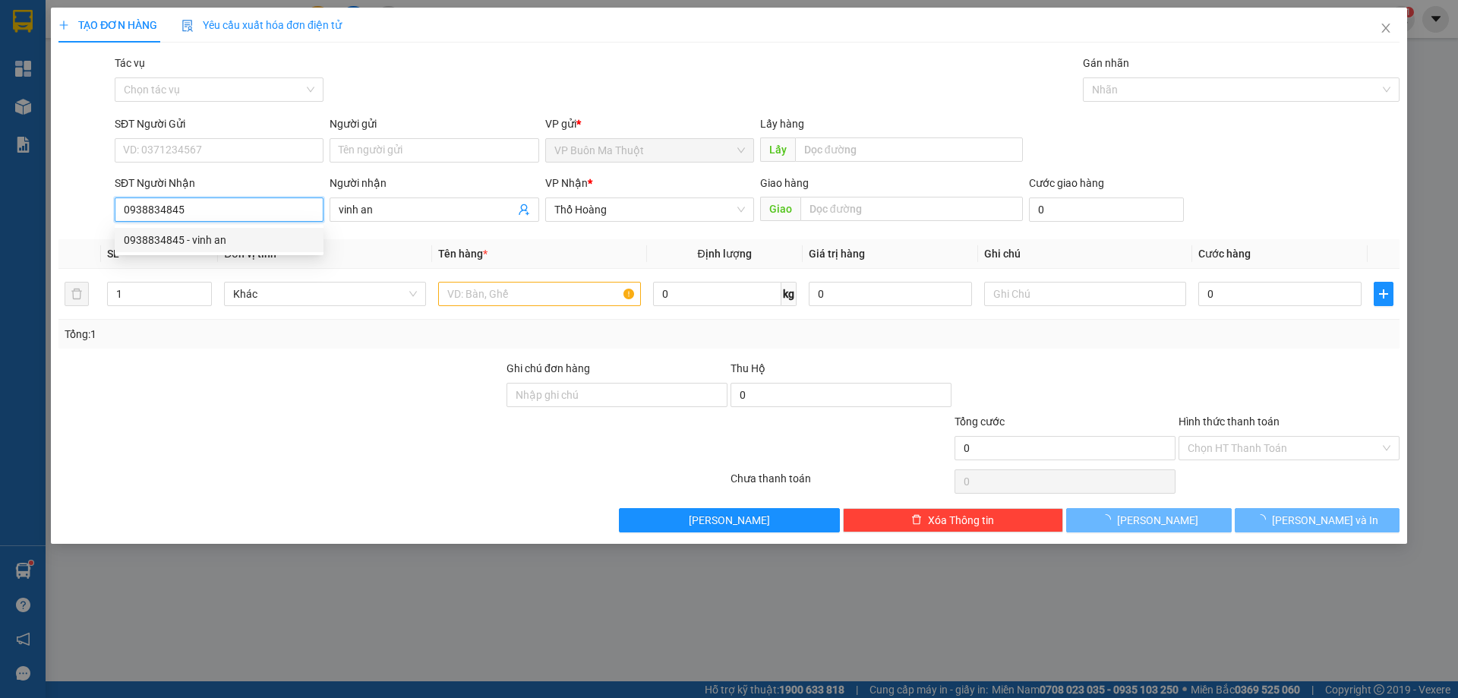
type input "40.000"
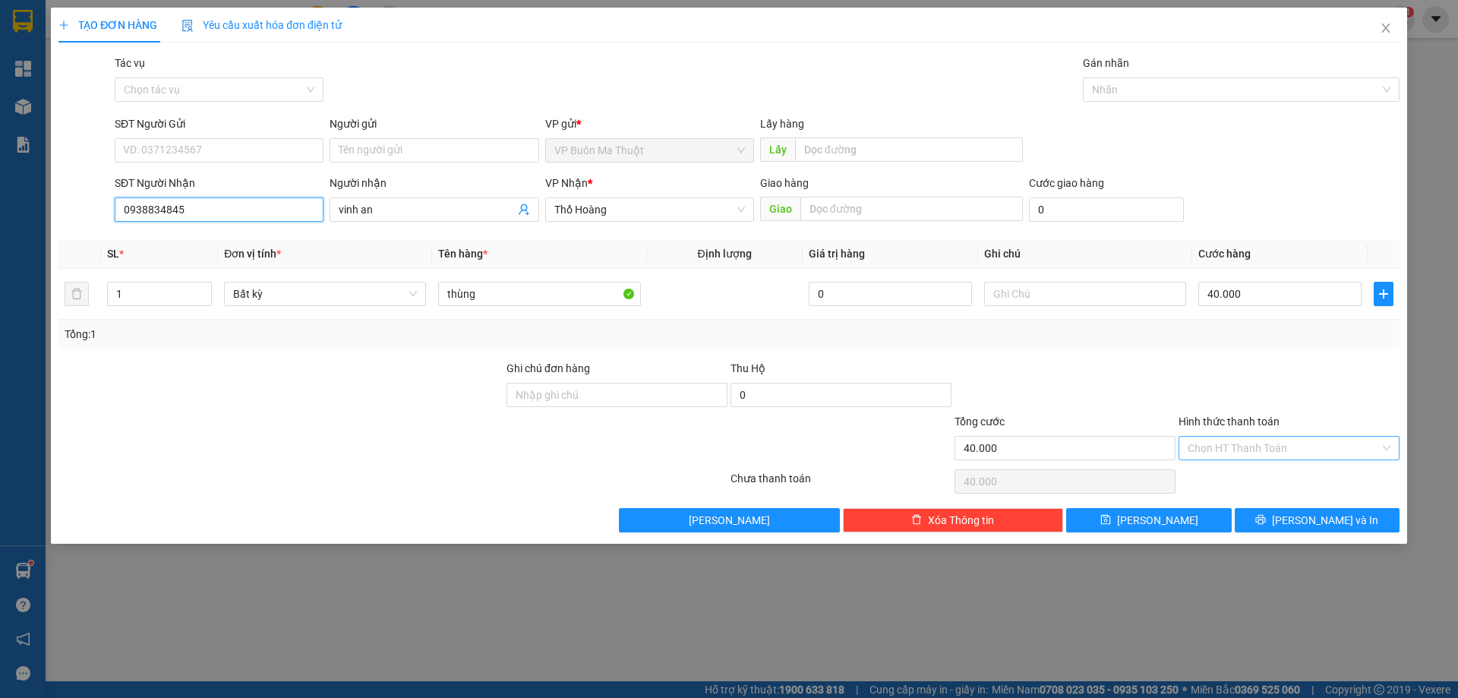
type input "0938834845"
drag, startPoint x: 1264, startPoint y: 445, endPoint x: 1260, endPoint y: 456, distance: 11.6
click at [1264, 446] on input "Hình thức thanh toán" at bounding box center [1284, 448] width 192 height 23
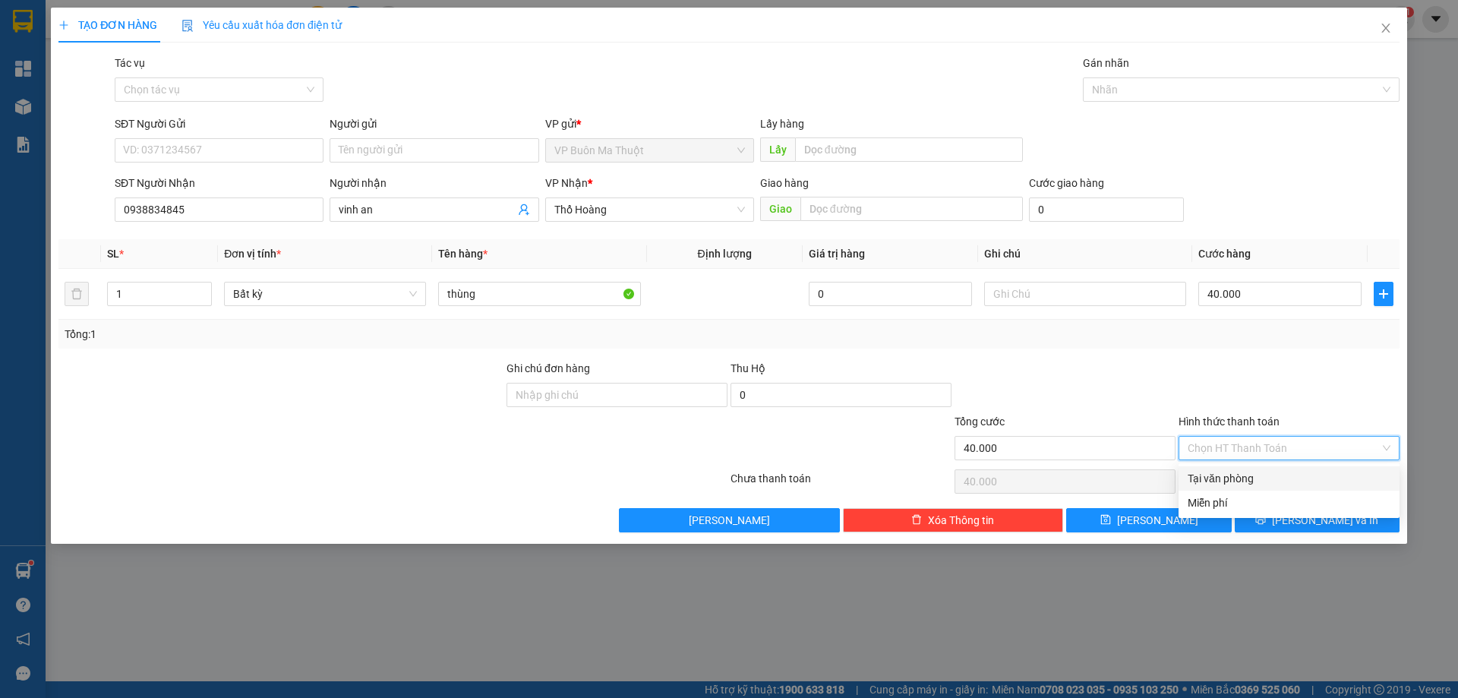
click at [1248, 479] on div "Tại văn phòng" at bounding box center [1289, 478] width 203 height 17
type input "0"
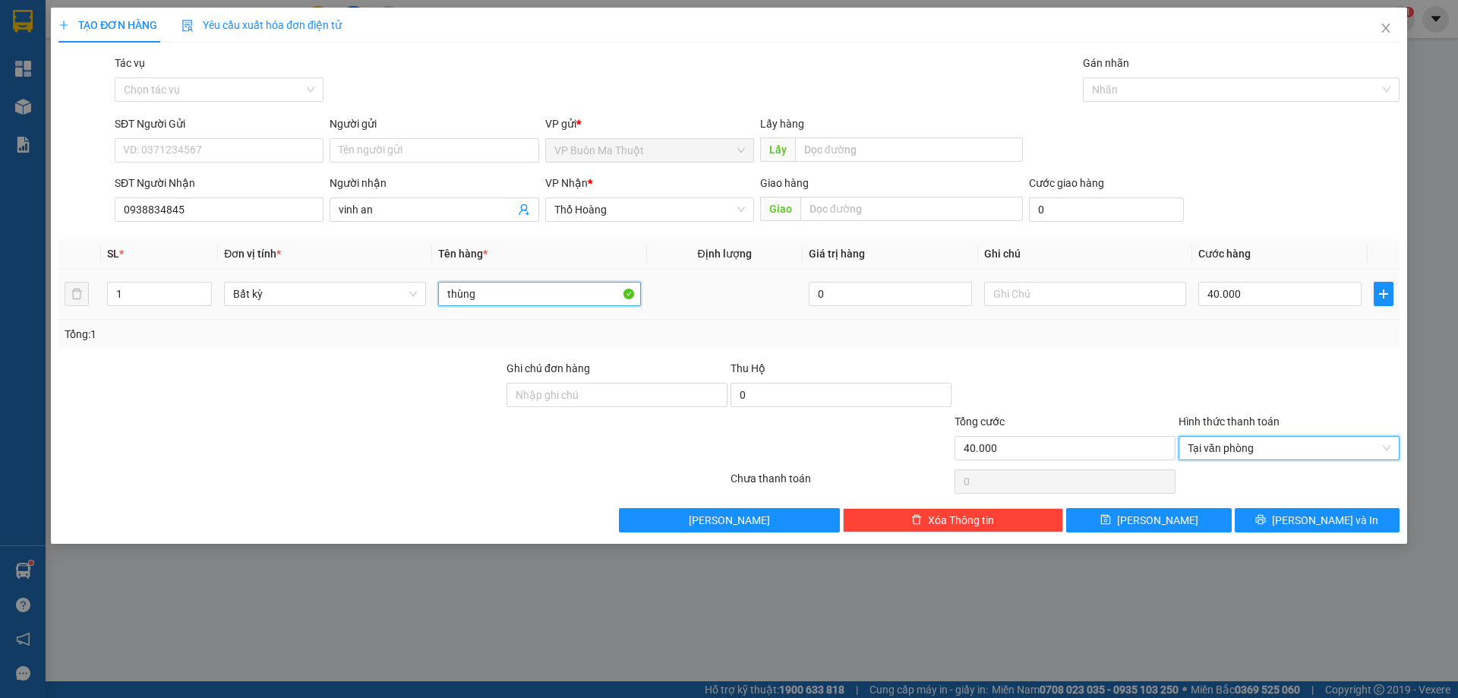
click at [583, 296] on input "thùng" at bounding box center [539, 294] width 202 height 24
type input "thùng cr"
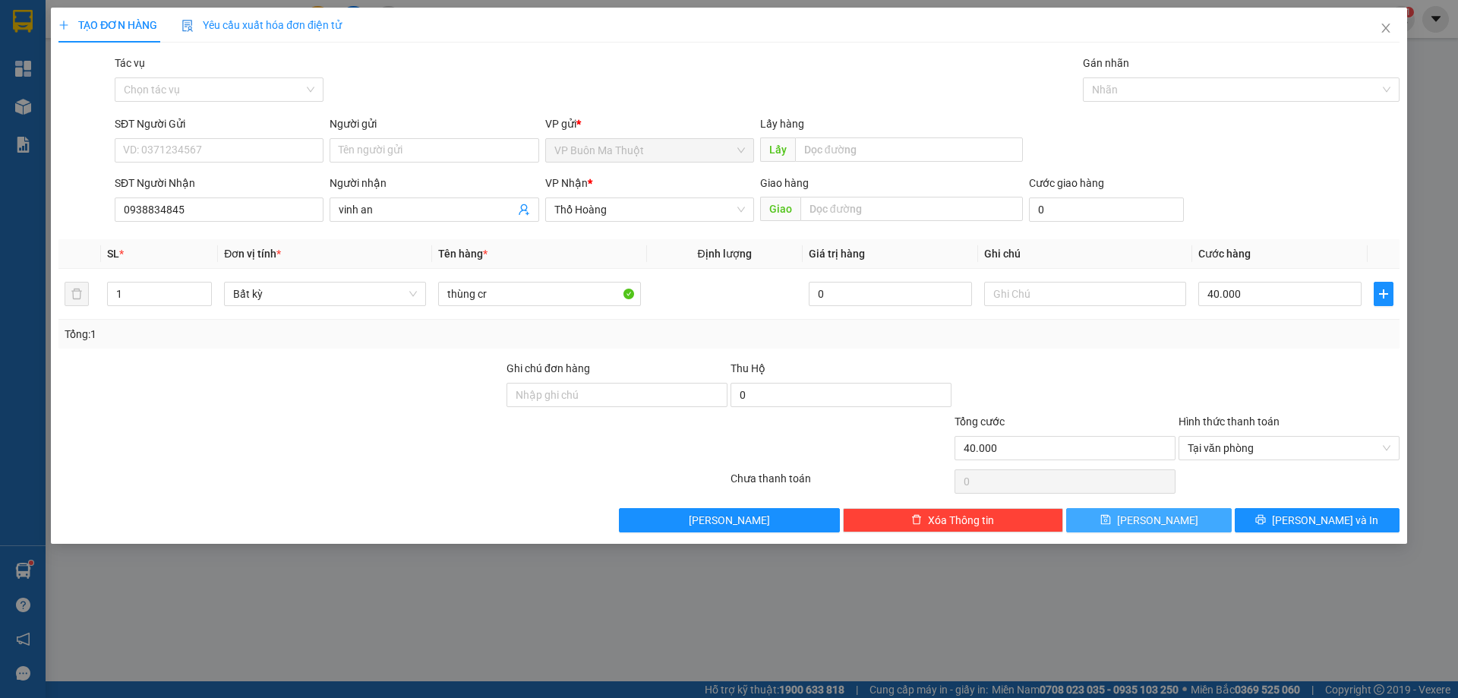
click at [1155, 518] on span "[PERSON_NAME]" at bounding box center [1157, 520] width 81 height 17
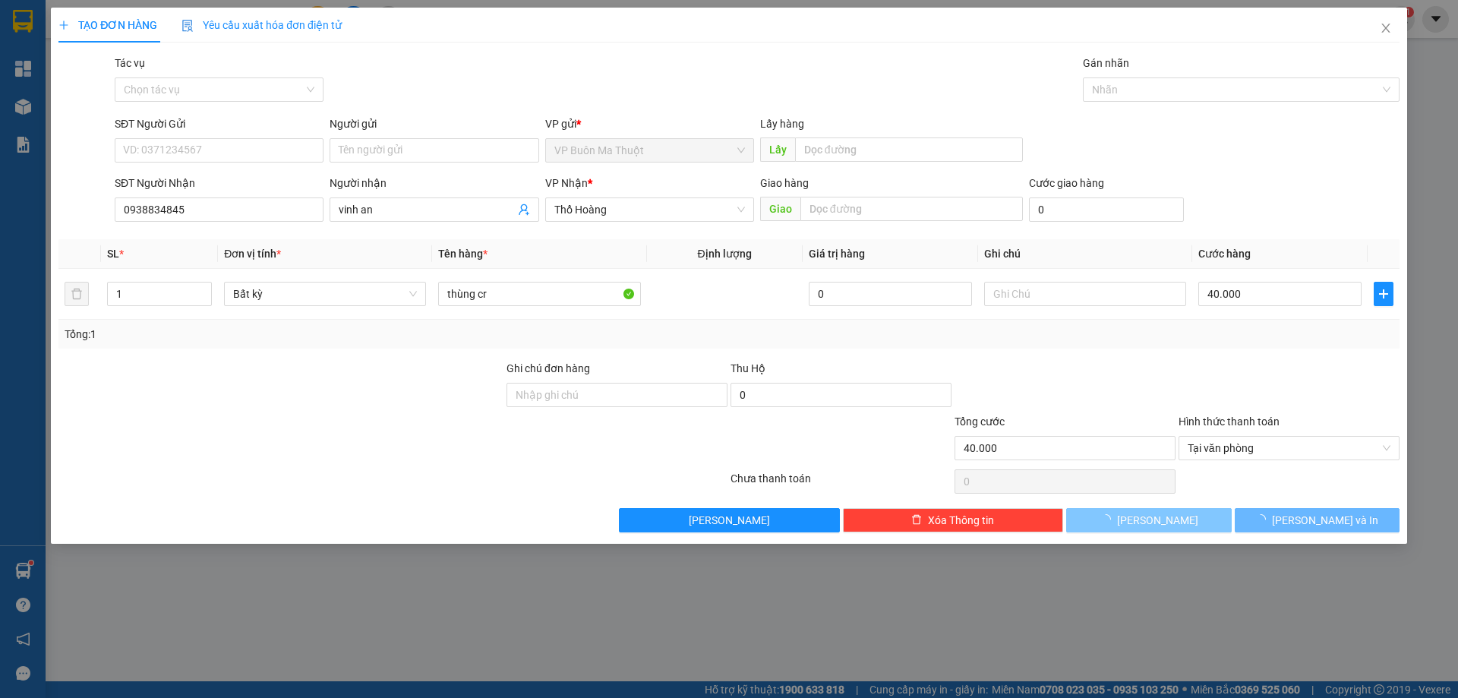
type input "0"
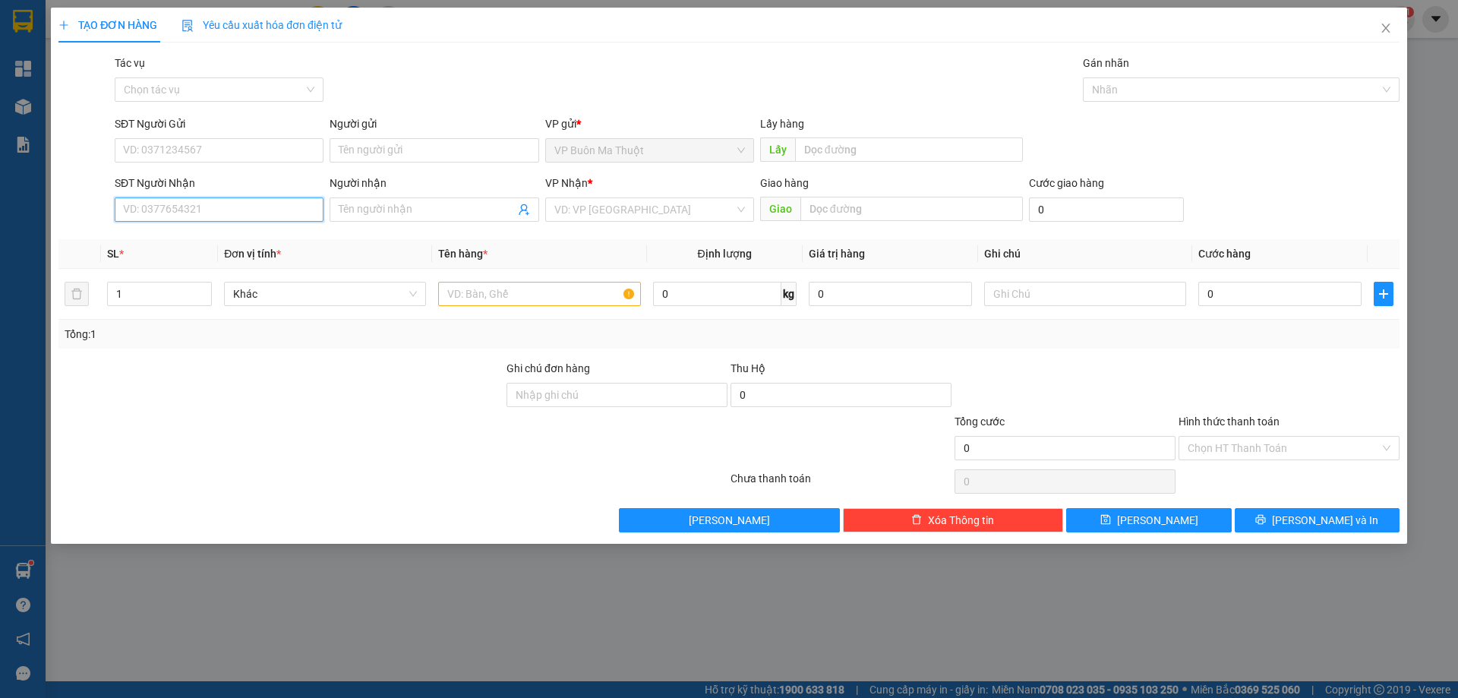
drag, startPoint x: 250, startPoint y: 209, endPoint x: 326, endPoint y: 209, distance: 76.7
click at [251, 209] on input "SĐT Người Nhận" at bounding box center [219, 209] width 209 height 24
type input "0935916678"
click at [304, 241] on div "0935916678" at bounding box center [219, 240] width 191 height 17
type input "30.000"
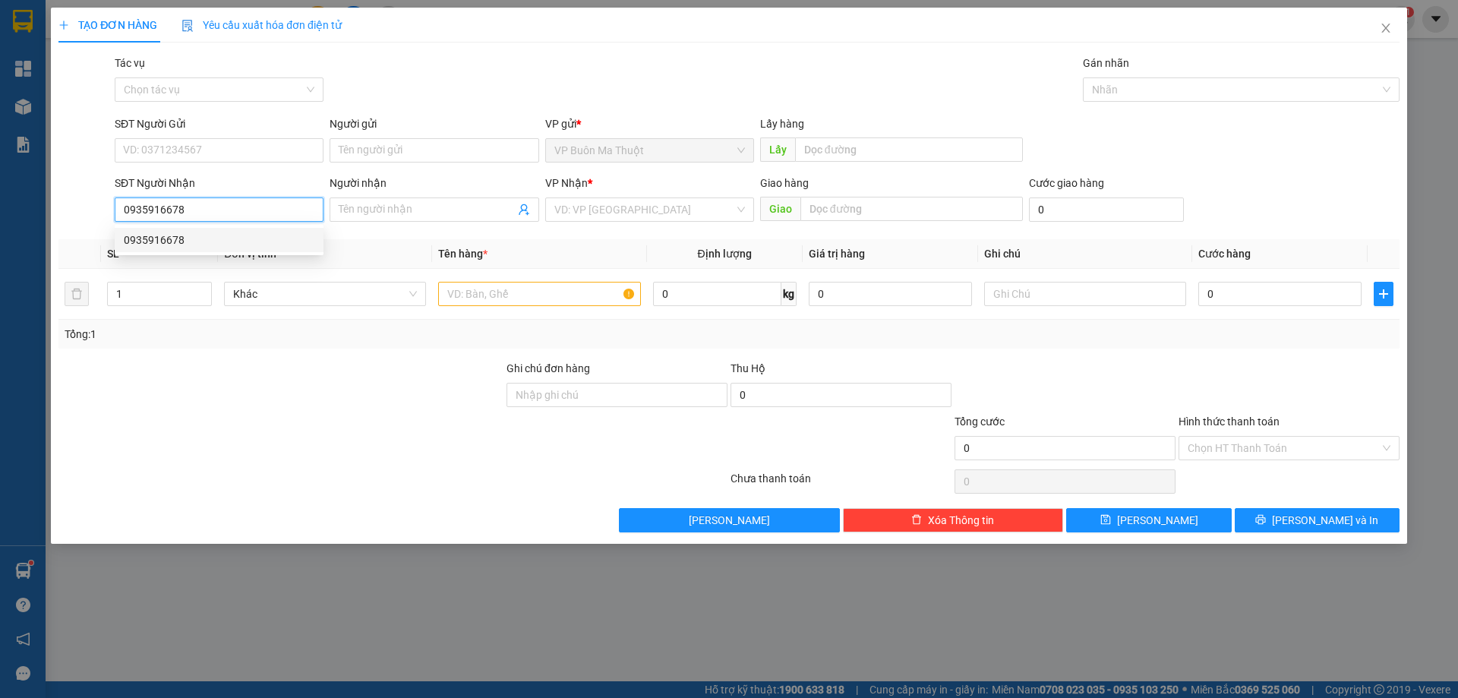
type input "30.000"
type input "0935916678"
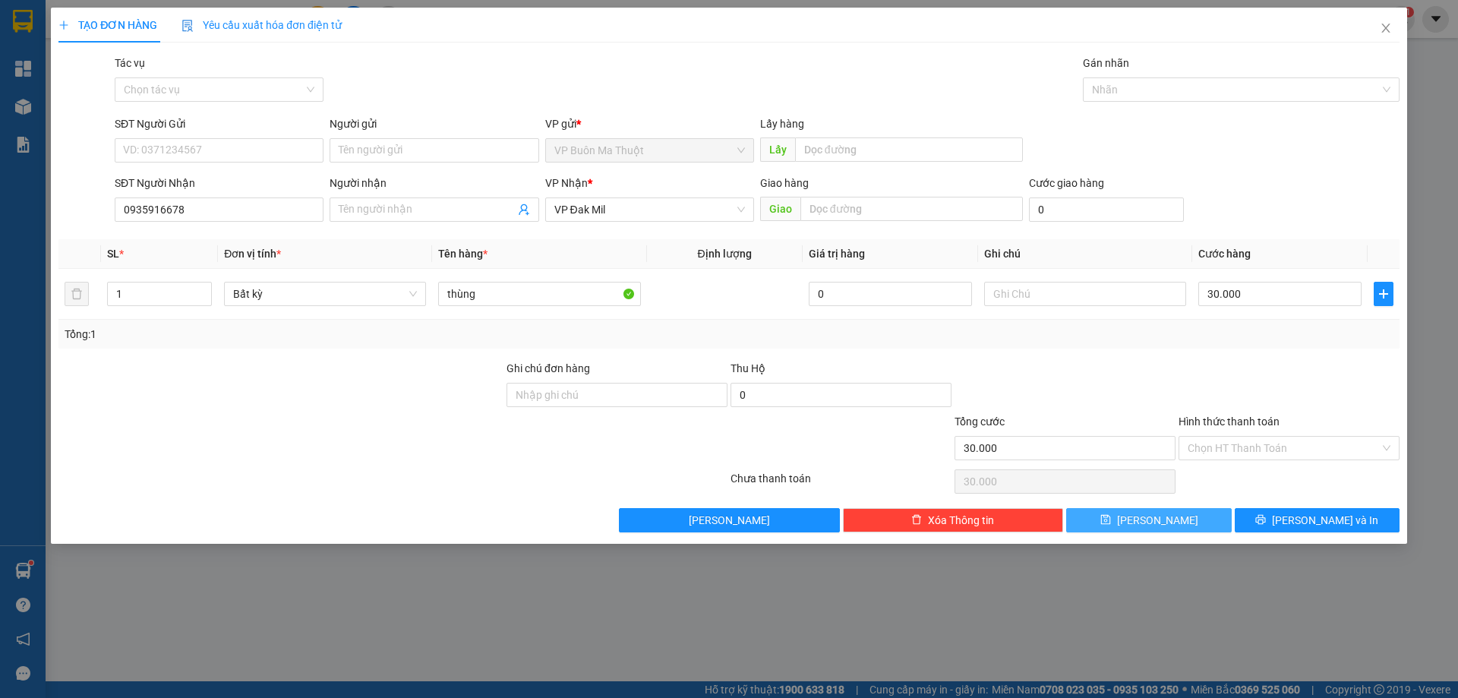
click at [1180, 516] on button "[PERSON_NAME]" at bounding box center [1148, 520] width 165 height 24
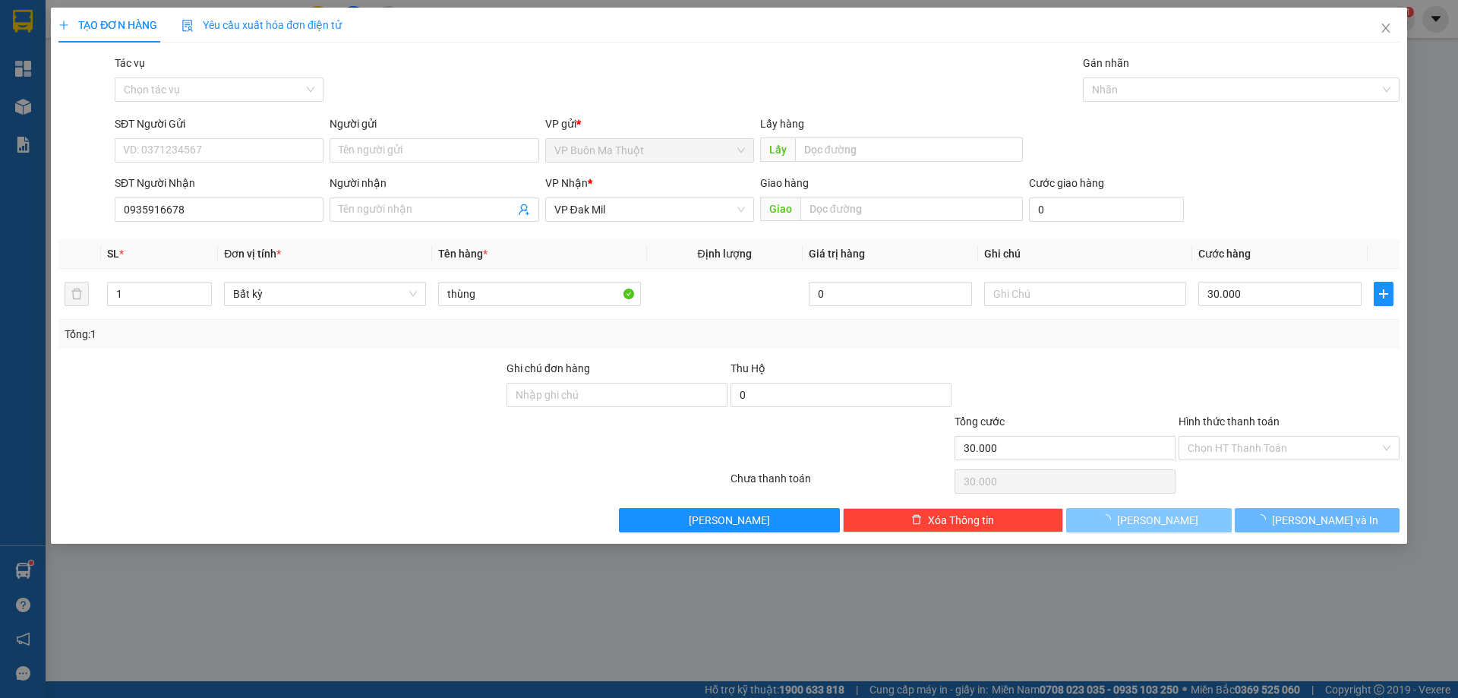
type input "0"
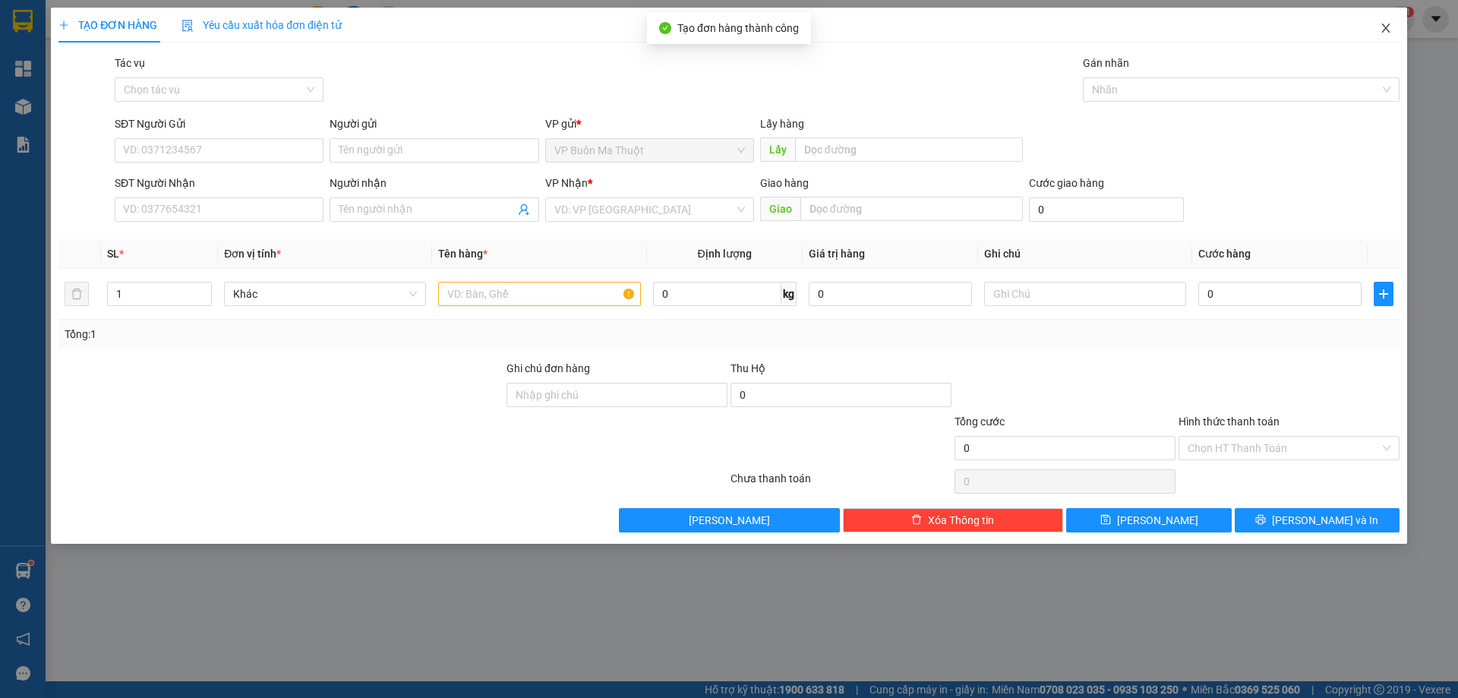
click at [1381, 21] on span "Close" at bounding box center [1385, 29] width 43 height 43
